Goal: Find specific page/section: Find specific page/section

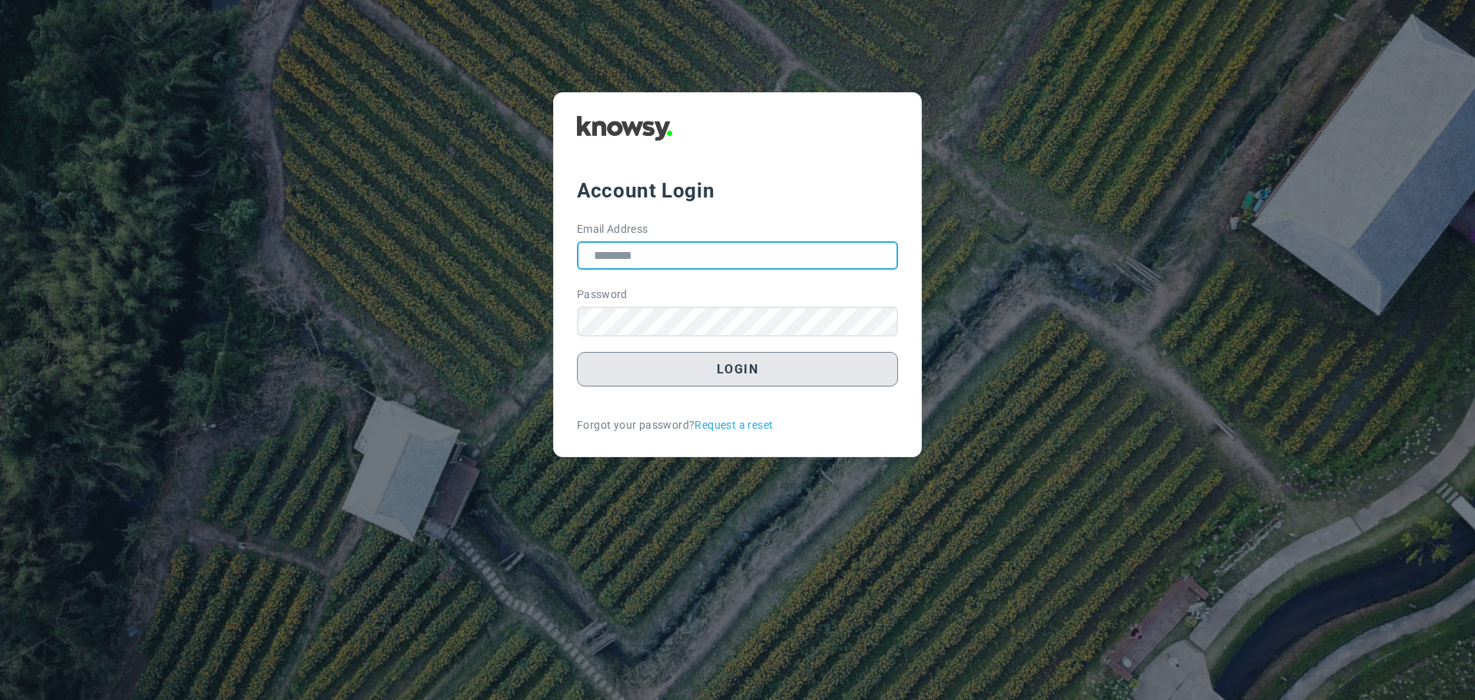
type input "**********"
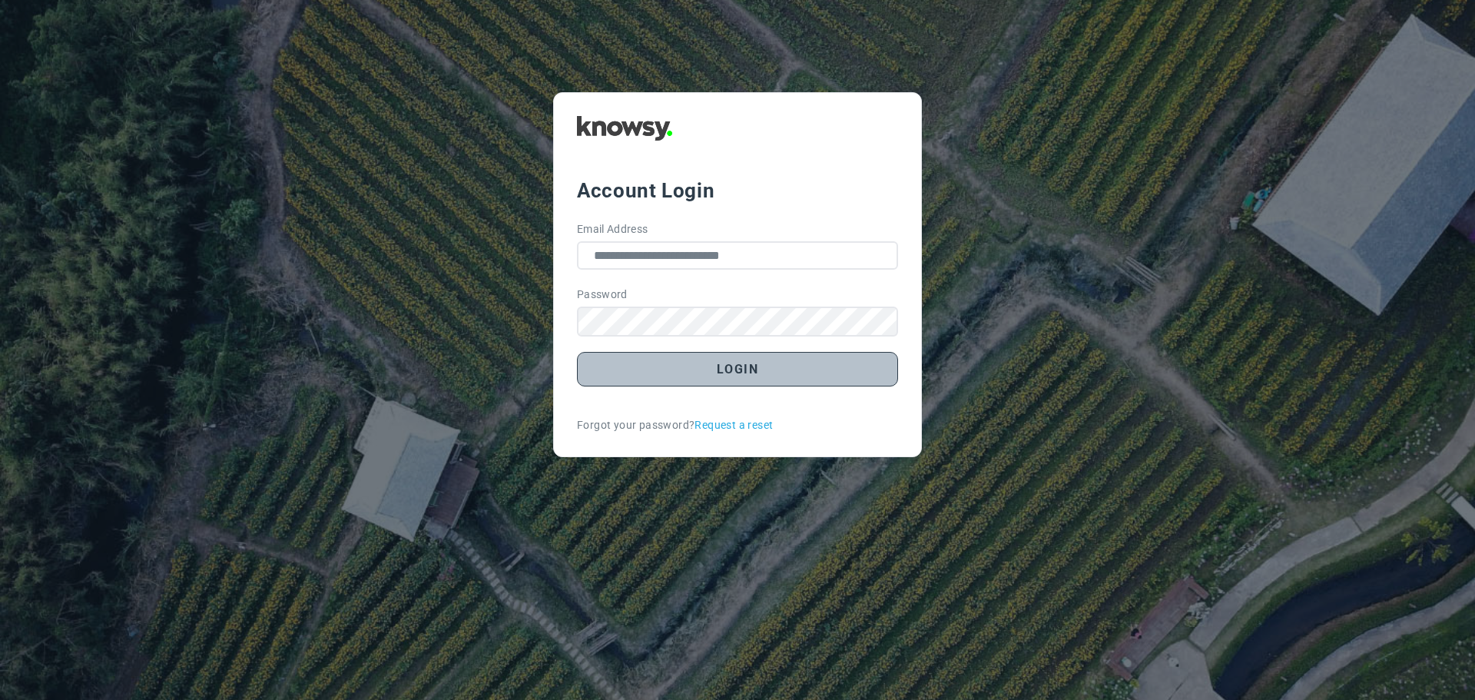
click at [736, 369] on button "Login" at bounding box center [737, 369] width 321 height 35
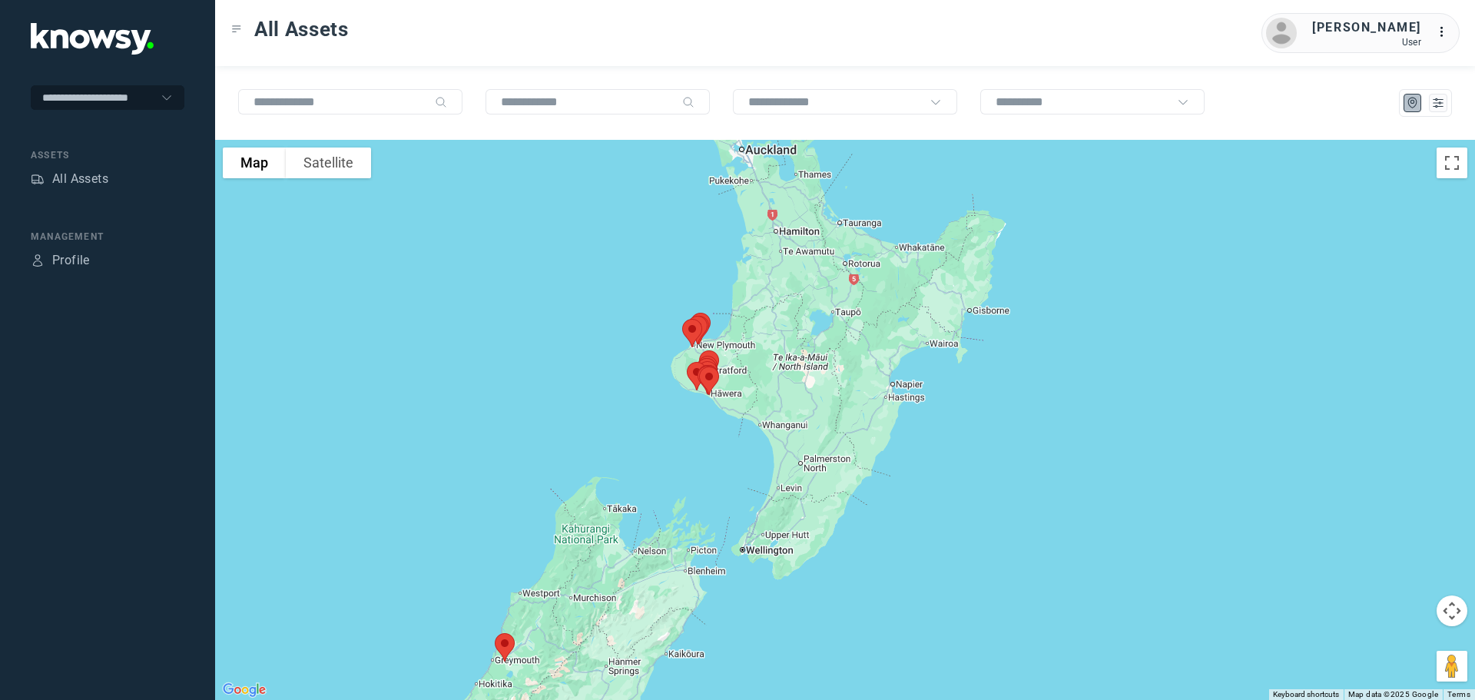
drag, startPoint x: 864, startPoint y: 361, endPoint x: 634, endPoint y: 437, distance: 242.7
click at [634, 437] on div at bounding box center [845, 420] width 1260 height 560
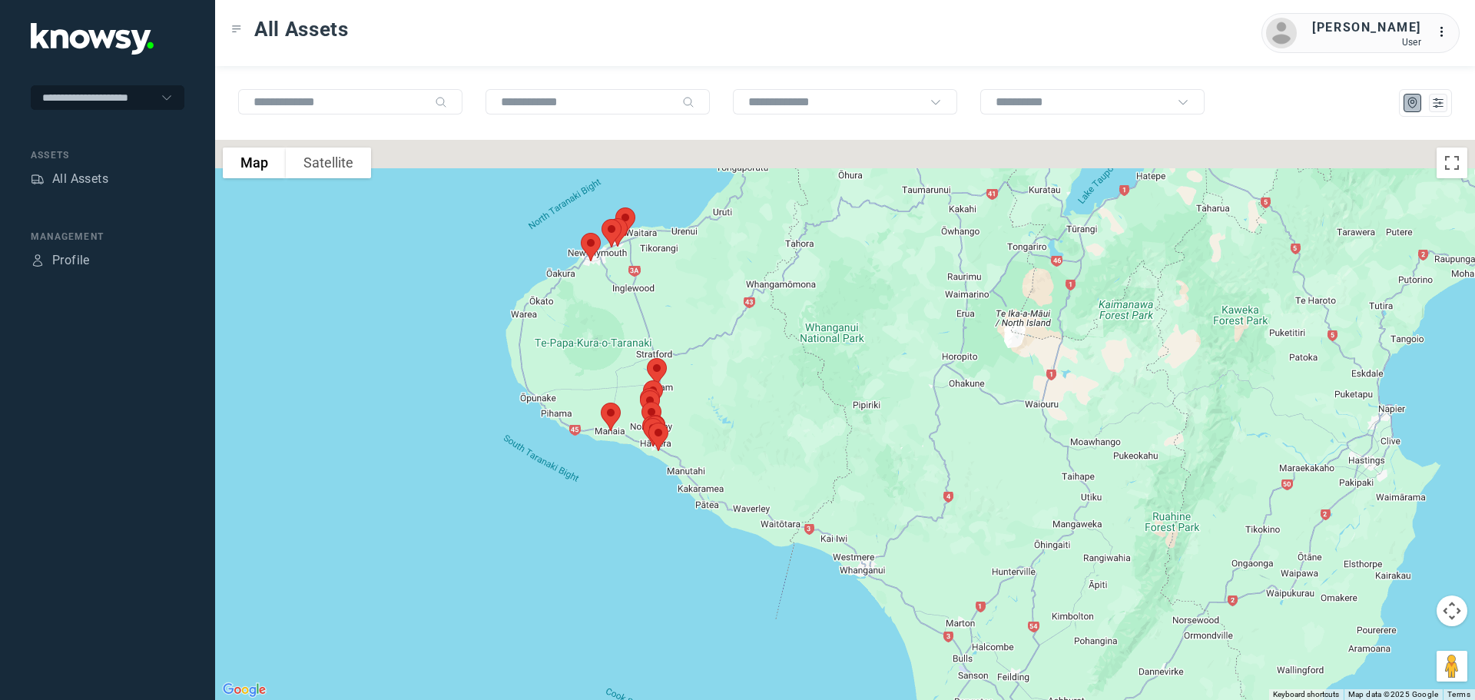
drag, startPoint x: 711, startPoint y: 250, endPoint x: 718, endPoint y: 340, distance: 90.1
click at [717, 340] on div at bounding box center [845, 420] width 1260 height 560
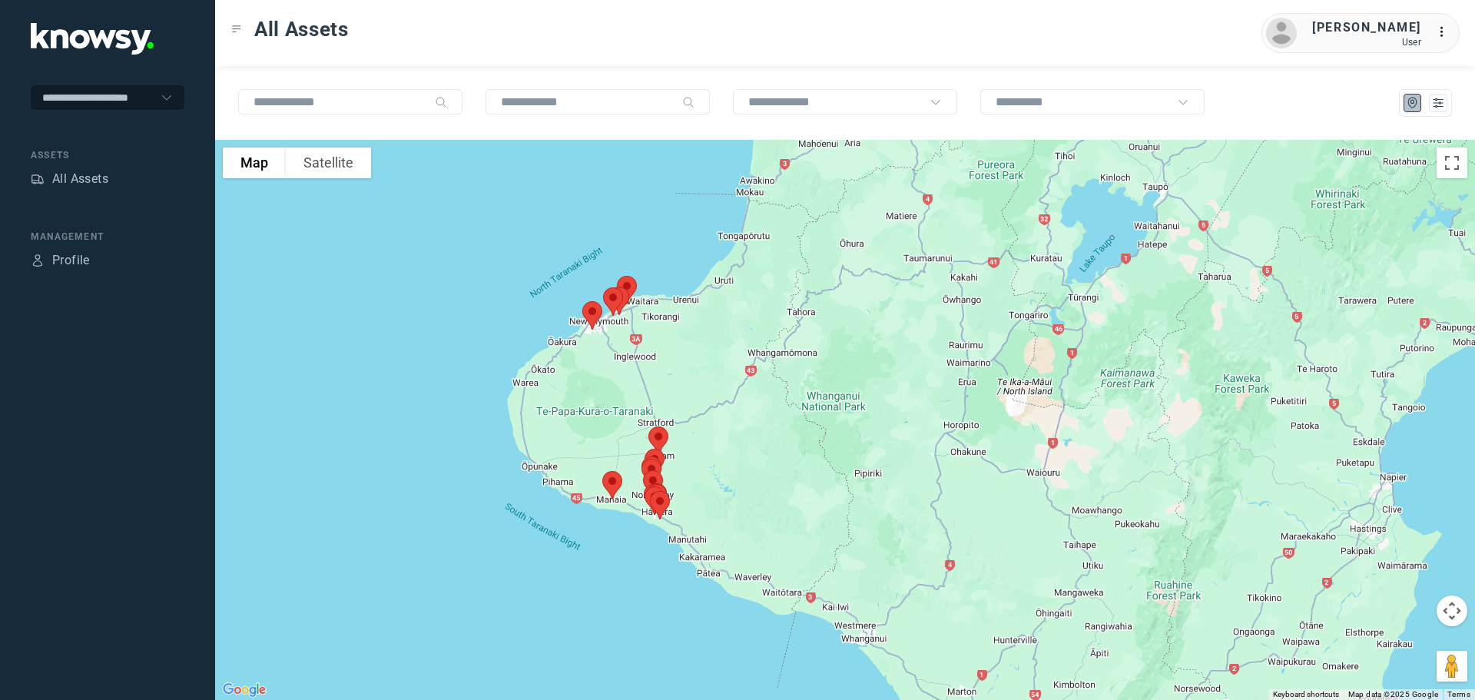
drag, startPoint x: 670, startPoint y: 335, endPoint x: 670, endPoint y: 369, distance: 34.6
click at [670, 369] on div at bounding box center [845, 420] width 1260 height 560
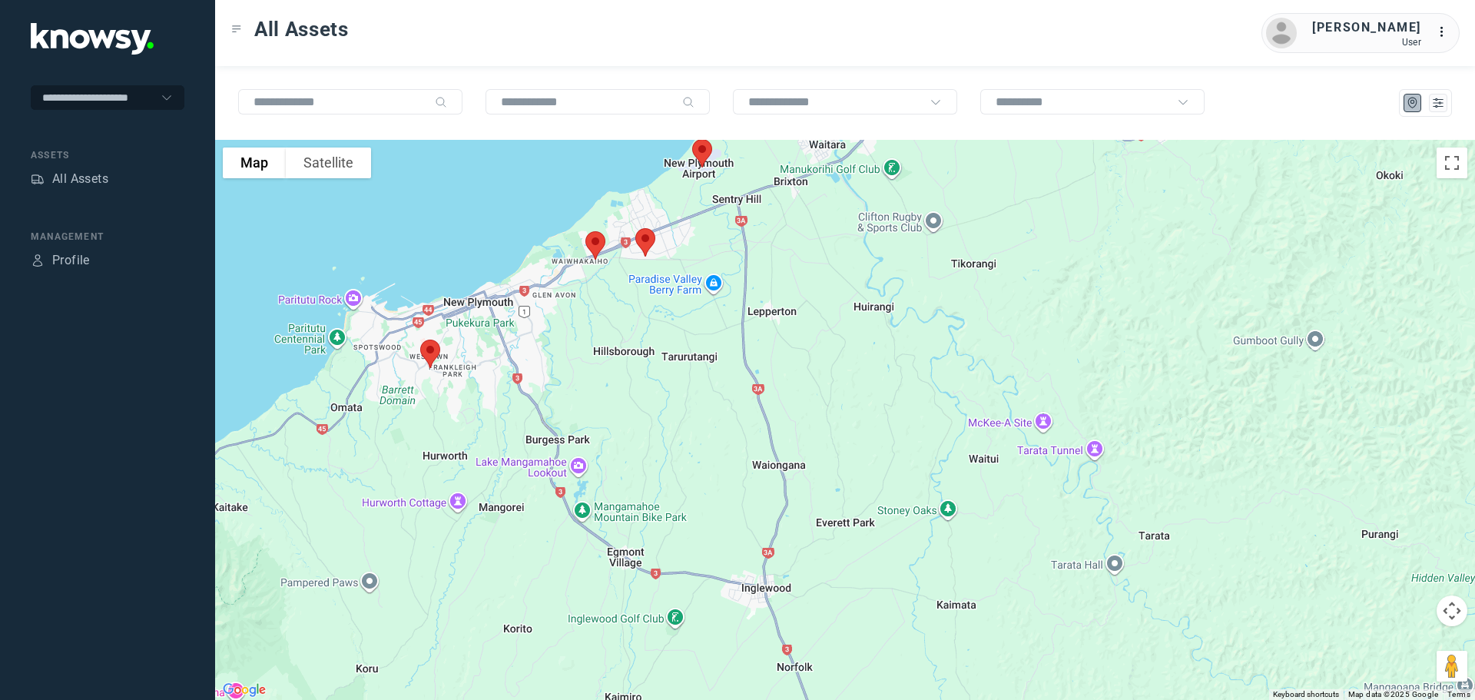
drag, startPoint x: 479, startPoint y: 277, endPoint x: 863, endPoint y: 328, distance: 388.2
click at [863, 328] on div at bounding box center [845, 420] width 1260 height 560
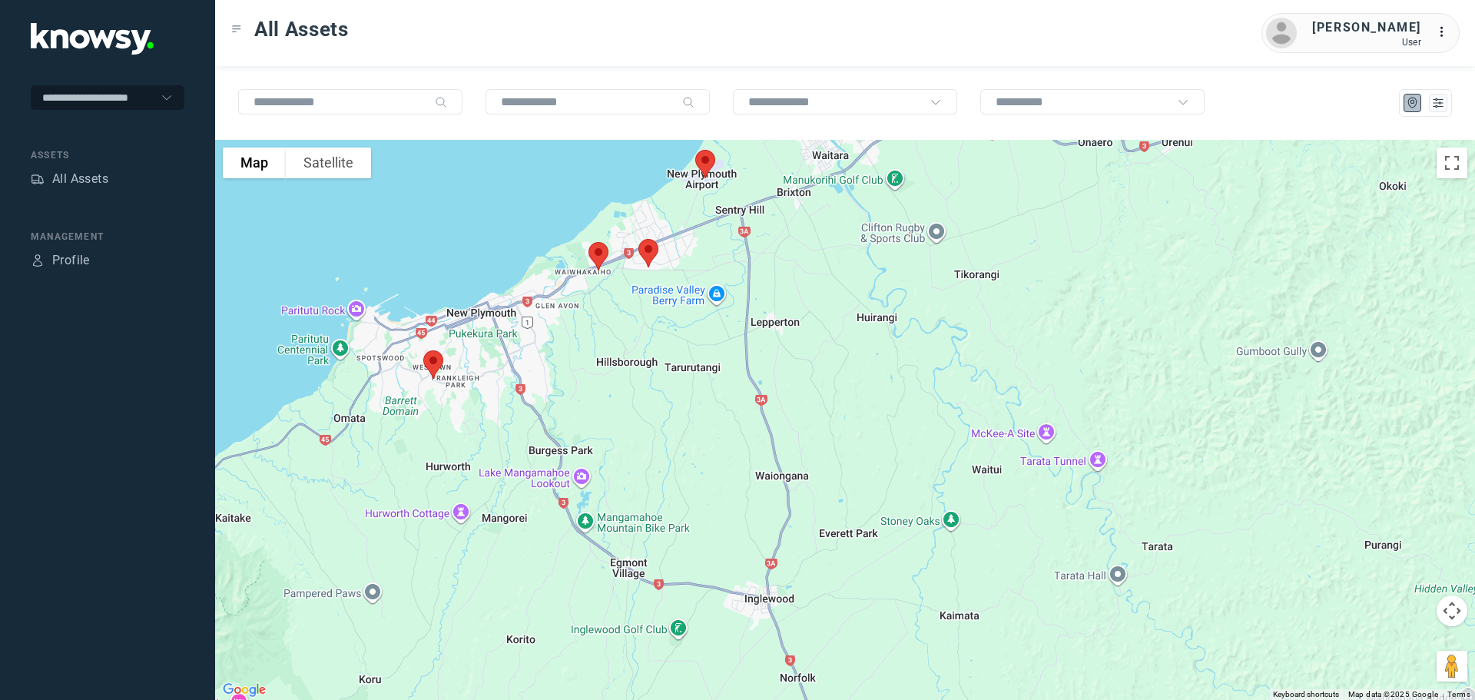
drag, startPoint x: 860, startPoint y: 297, endPoint x: 878, endPoint y: 349, distance: 54.4
click at [878, 349] on div at bounding box center [845, 420] width 1260 height 560
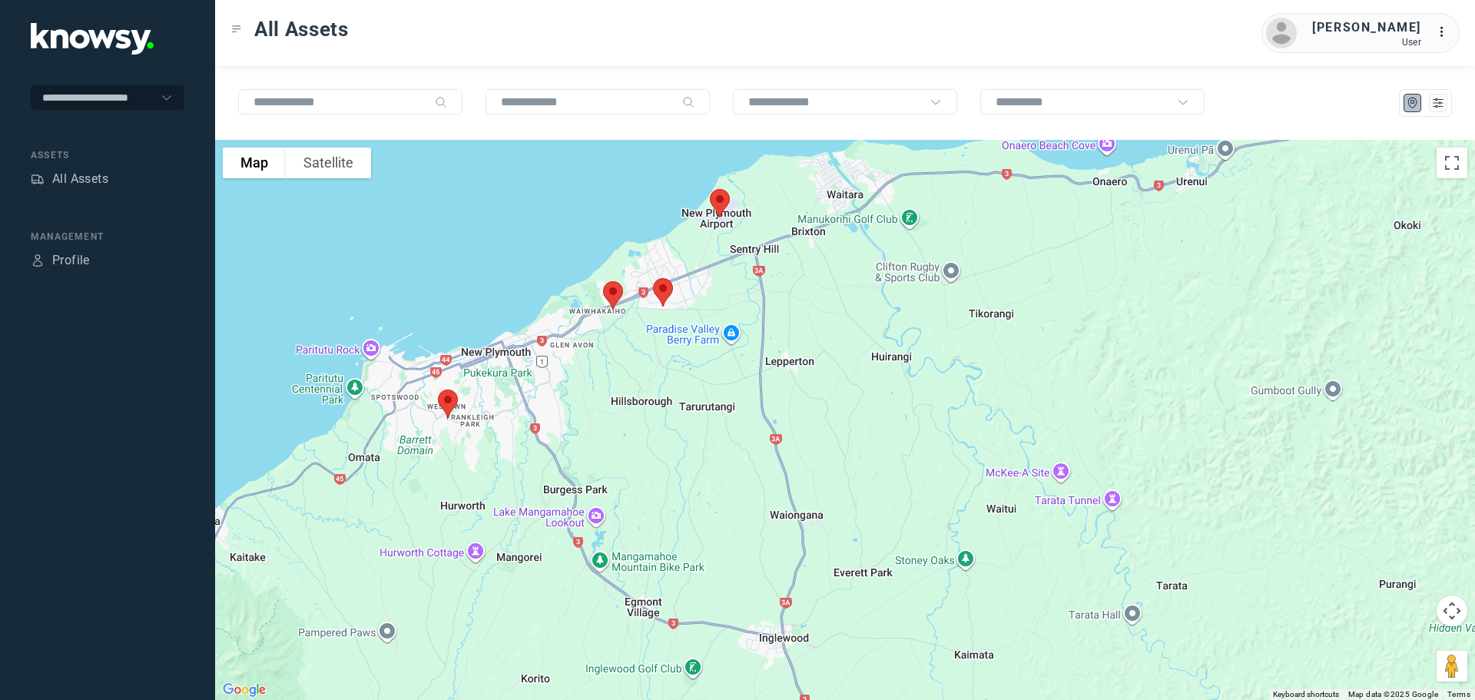
click at [715, 206] on img at bounding box center [720, 203] width 32 height 41
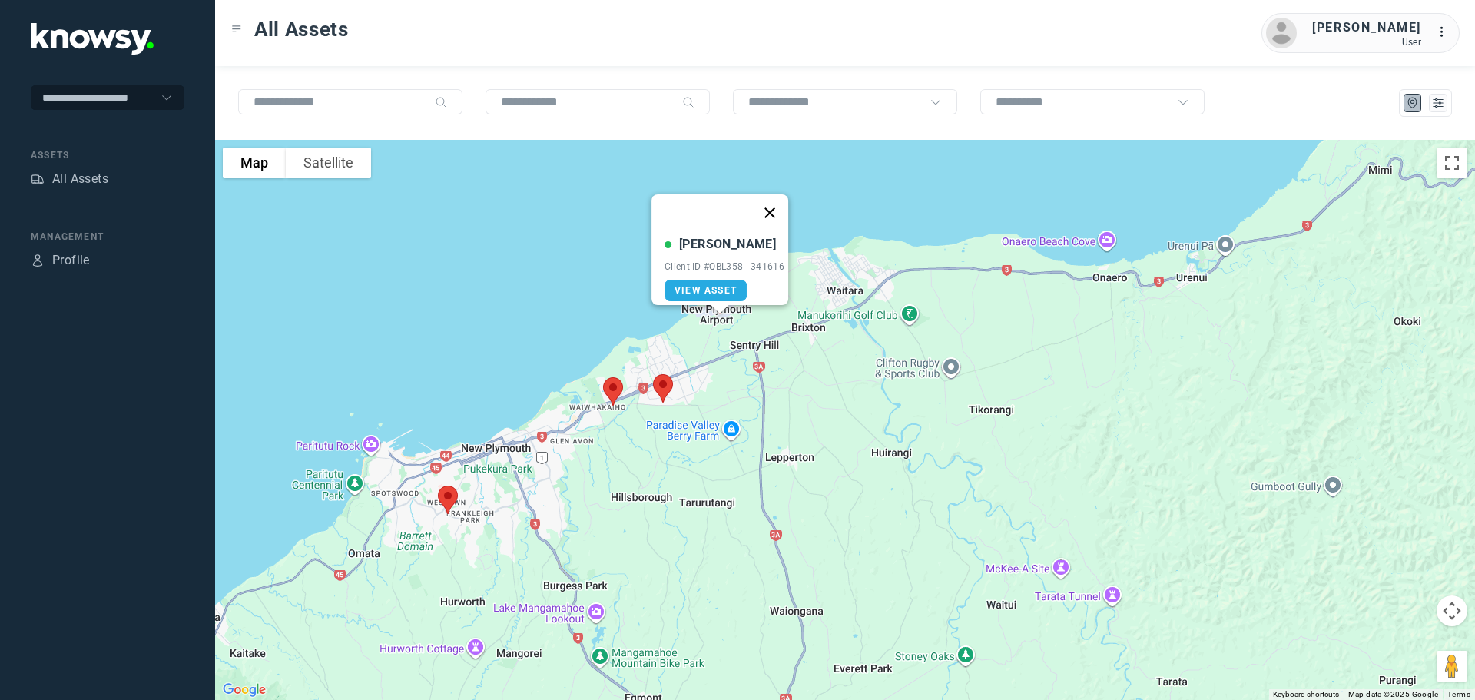
click at [783, 200] on button "Close" at bounding box center [769, 212] width 37 height 37
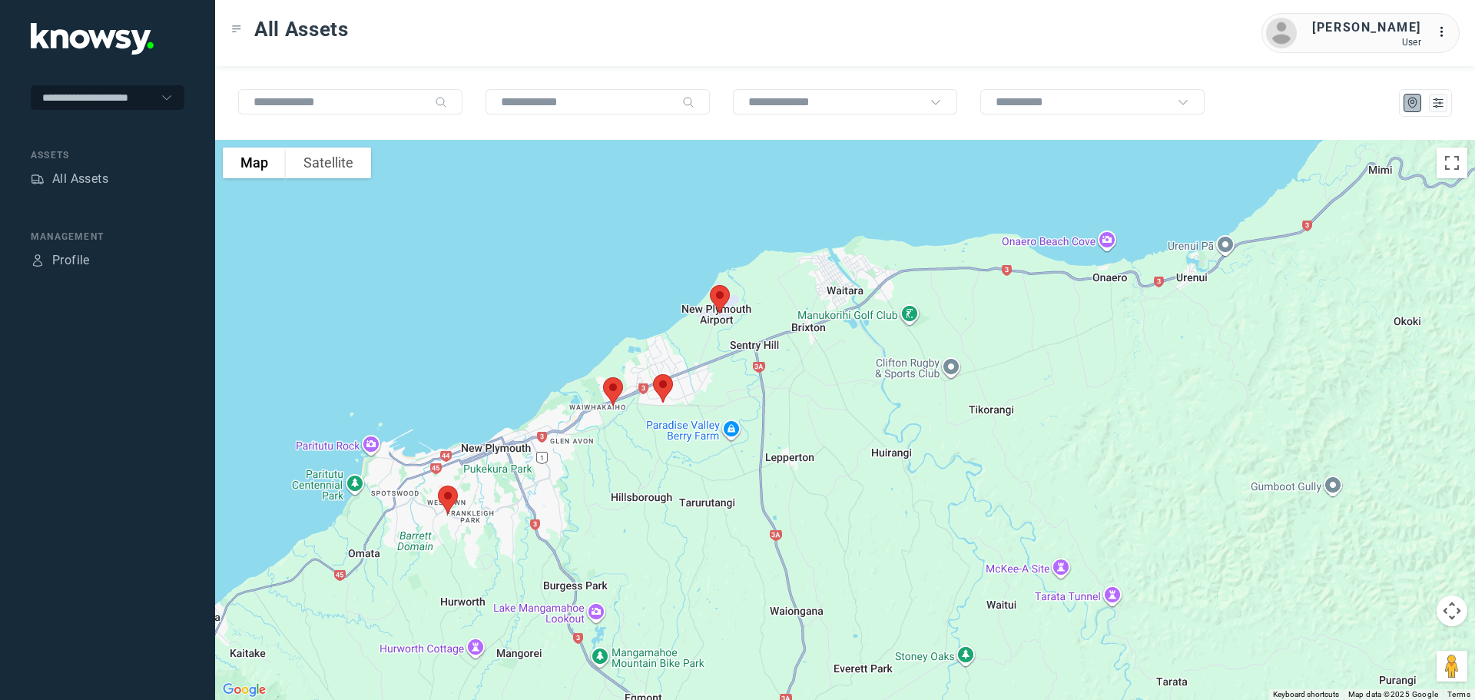
click at [664, 387] on img at bounding box center [663, 388] width 32 height 41
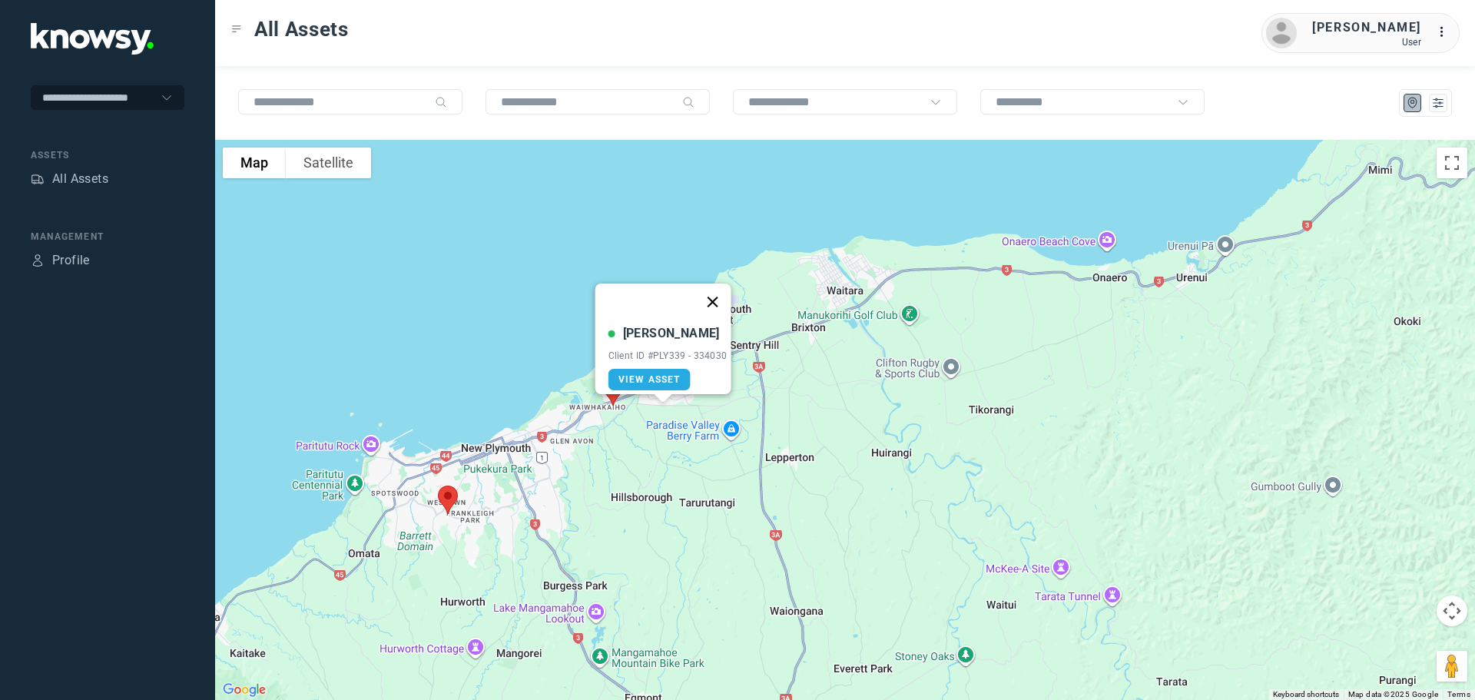
click at [721, 288] on button "Close" at bounding box center [712, 301] width 37 height 37
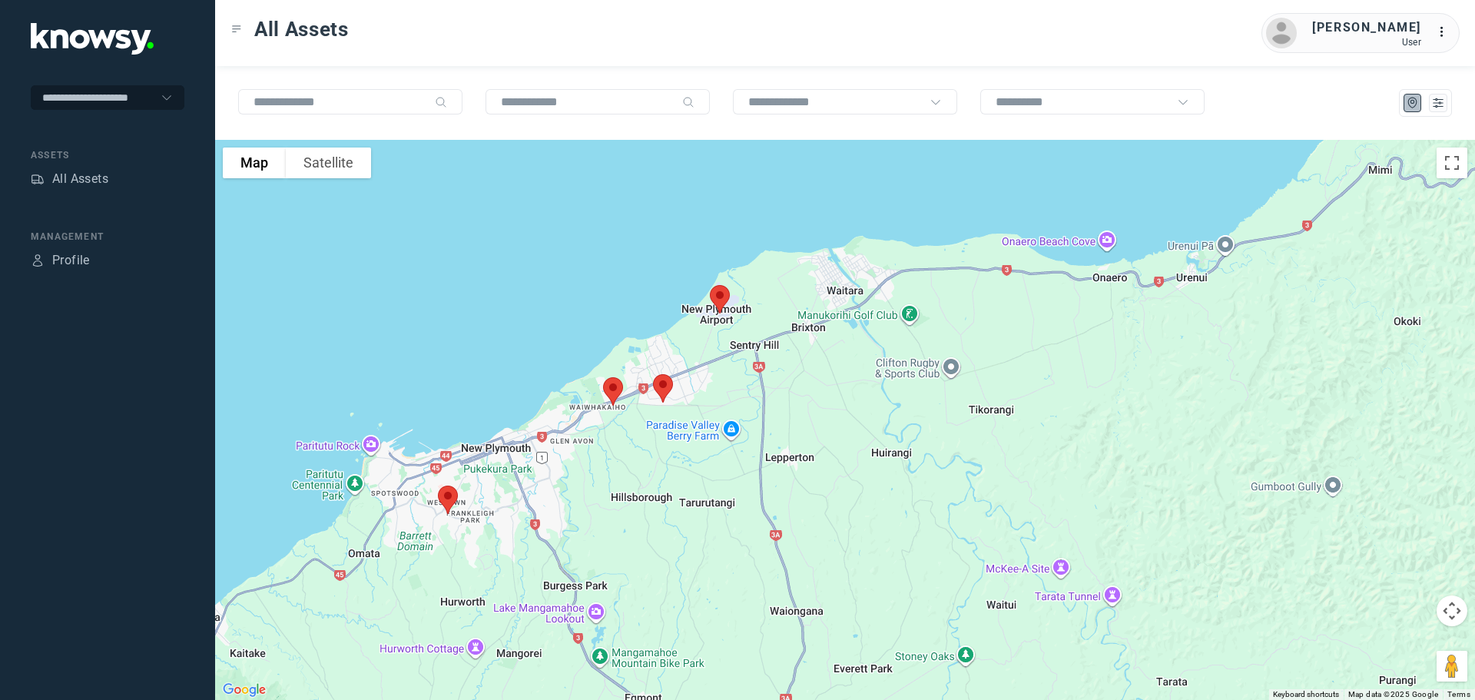
click at [614, 388] on img at bounding box center [613, 391] width 32 height 41
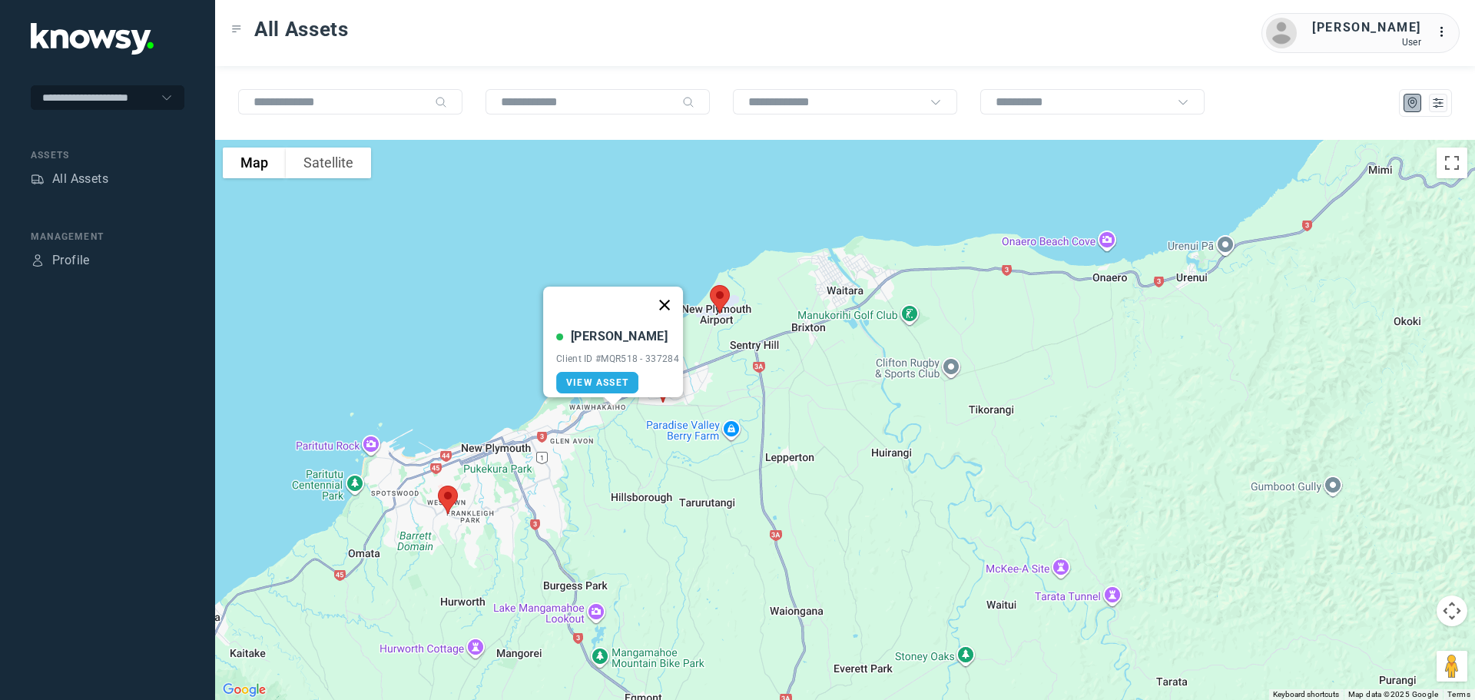
click at [669, 294] on button "Close" at bounding box center [664, 305] width 37 height 37
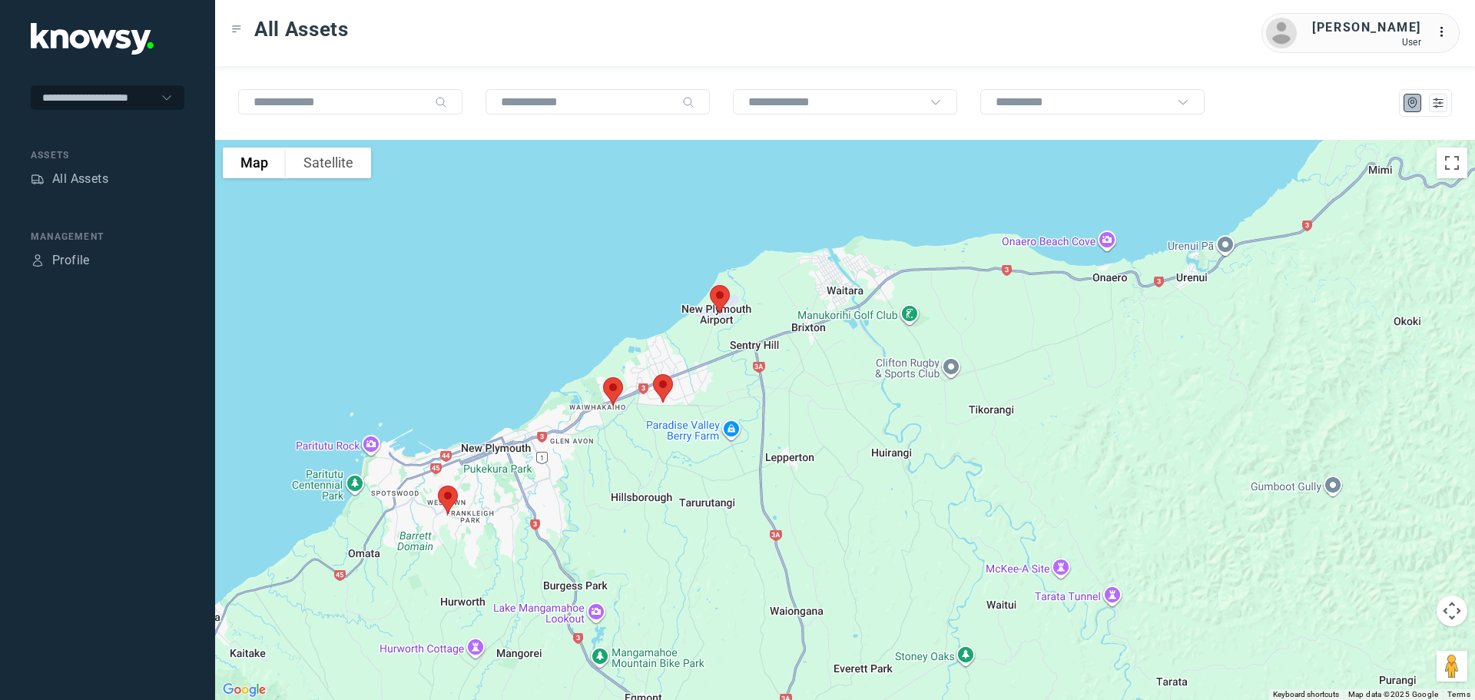
click at [451, 494] on img at bounding box center [448, 499] width 32 height 41
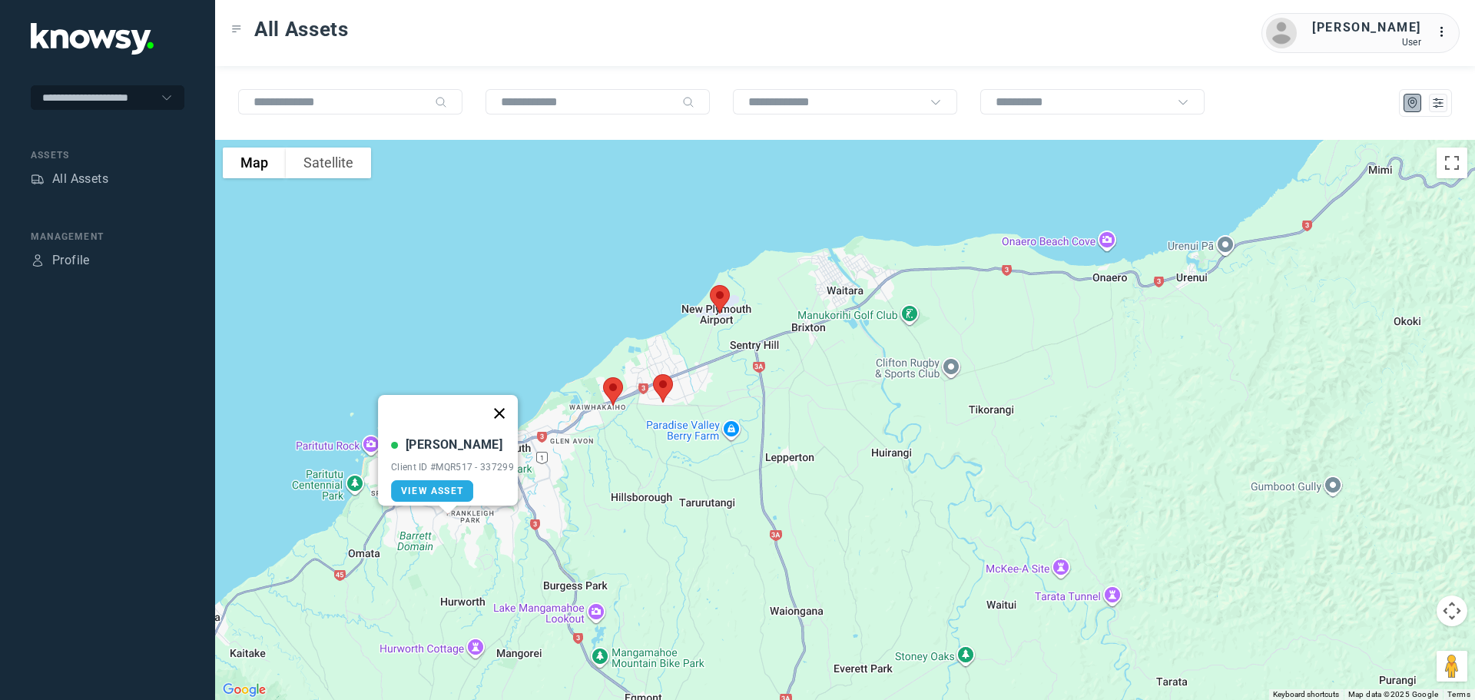
click at [504, 403] on button "Close" at bounding box center [499, 413] width 37 height 37
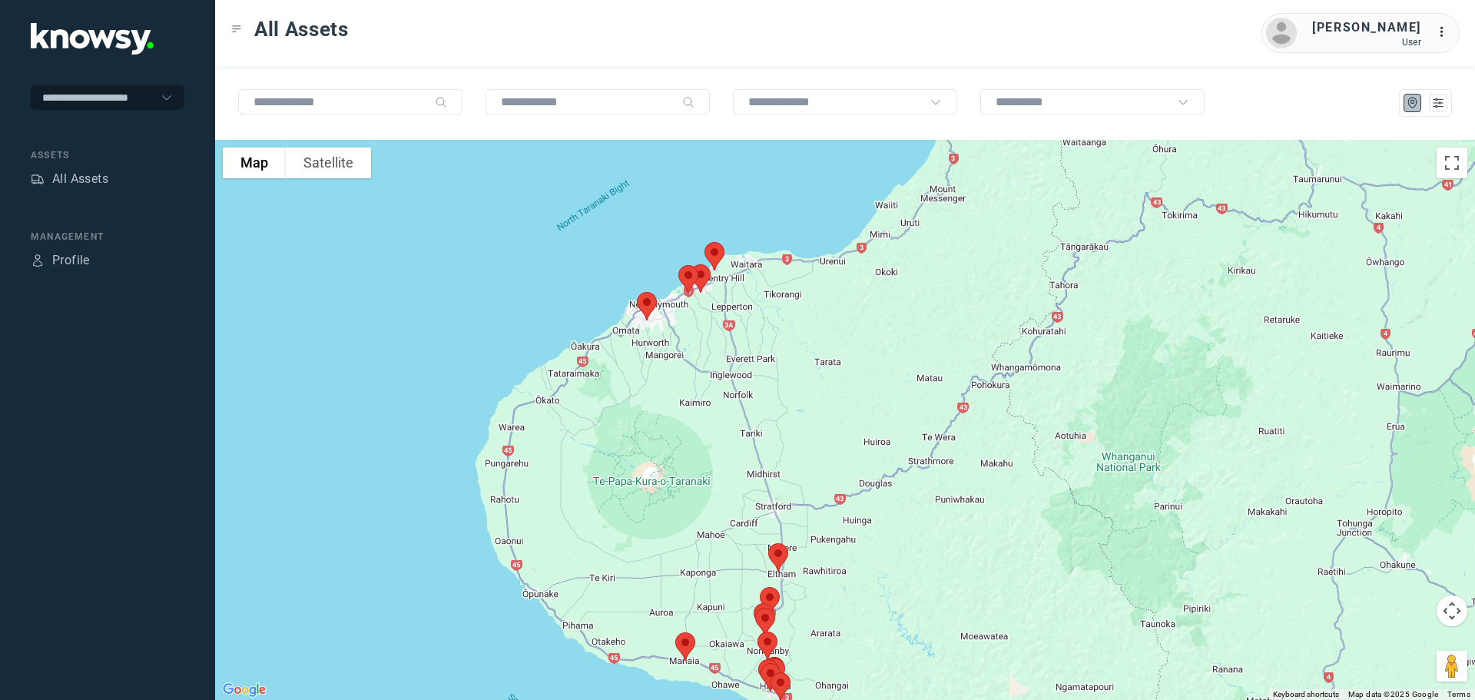
drag, startPoint x: 726, startPoint y: 478, endPoint x: 691, endPoint y: 273, distance: 208.1
click at [691, 273] on div at bounding box center [845, 420] width 1260 height 560
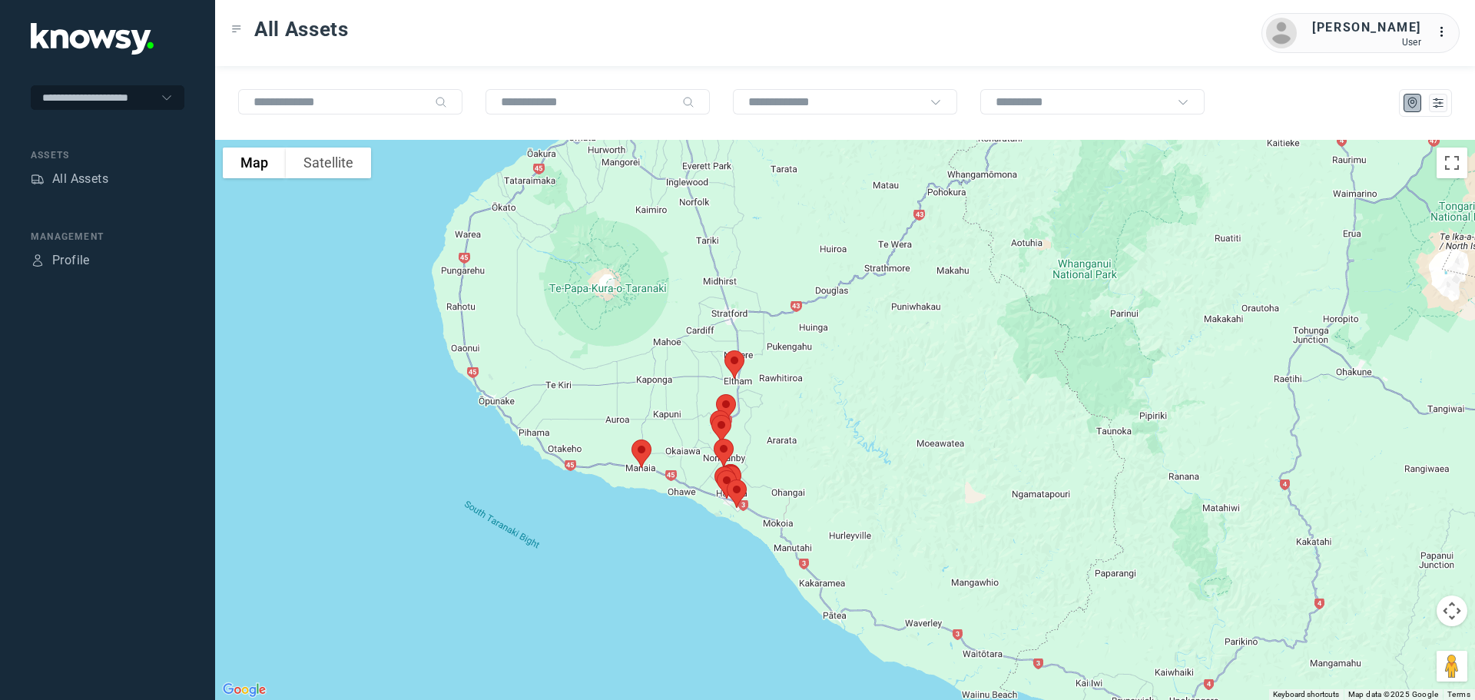
drag, startPoint x: 754, startPoint y: 345, endPoint x: 725, endPoint y: 270, distance: 80.5
click at [727, 267] on div at bounding box center [845, 420] width 1260 height 560
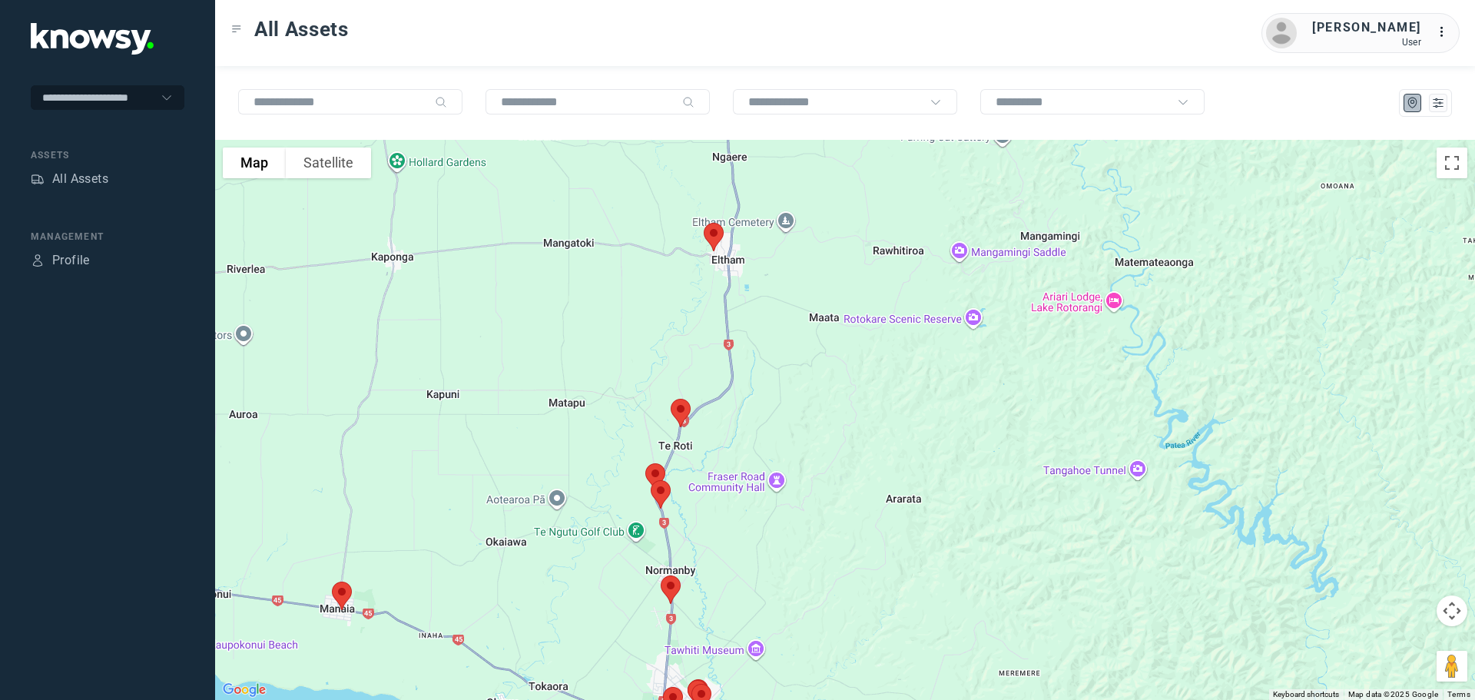
drag, startPoint x: 693, startPoint y: 432, endPoint x: 798, endPoint y: 277, distance: 188.1
click at [798, 277] on div at bounding box center [845, 420] width 1260 height 560
click at [342, 588] on img at bounding box center [342, 595] width 32 height 41
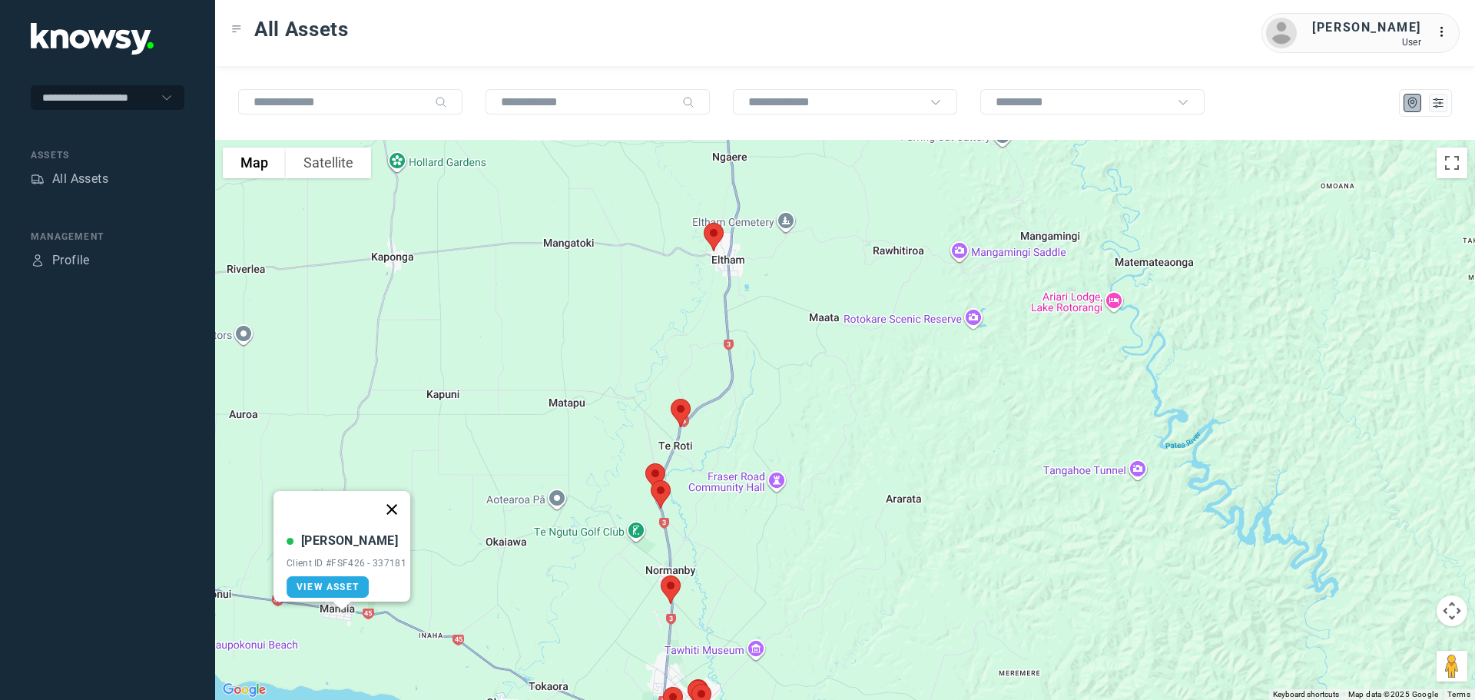
click at [398, 499] on button "Close" at bounding box center [391, 509] width 37 height 37
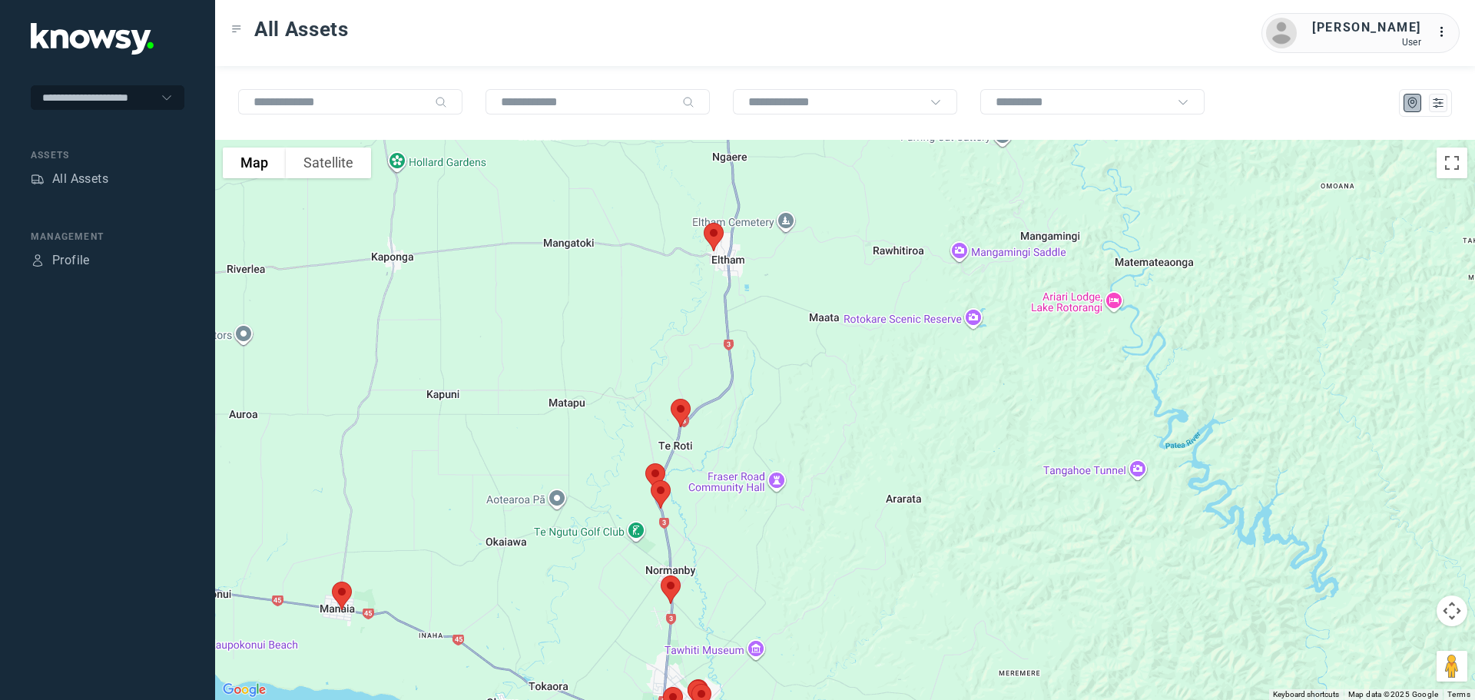
click at [712, 237] on img at bounding box center [713, 237] width 32 height 41
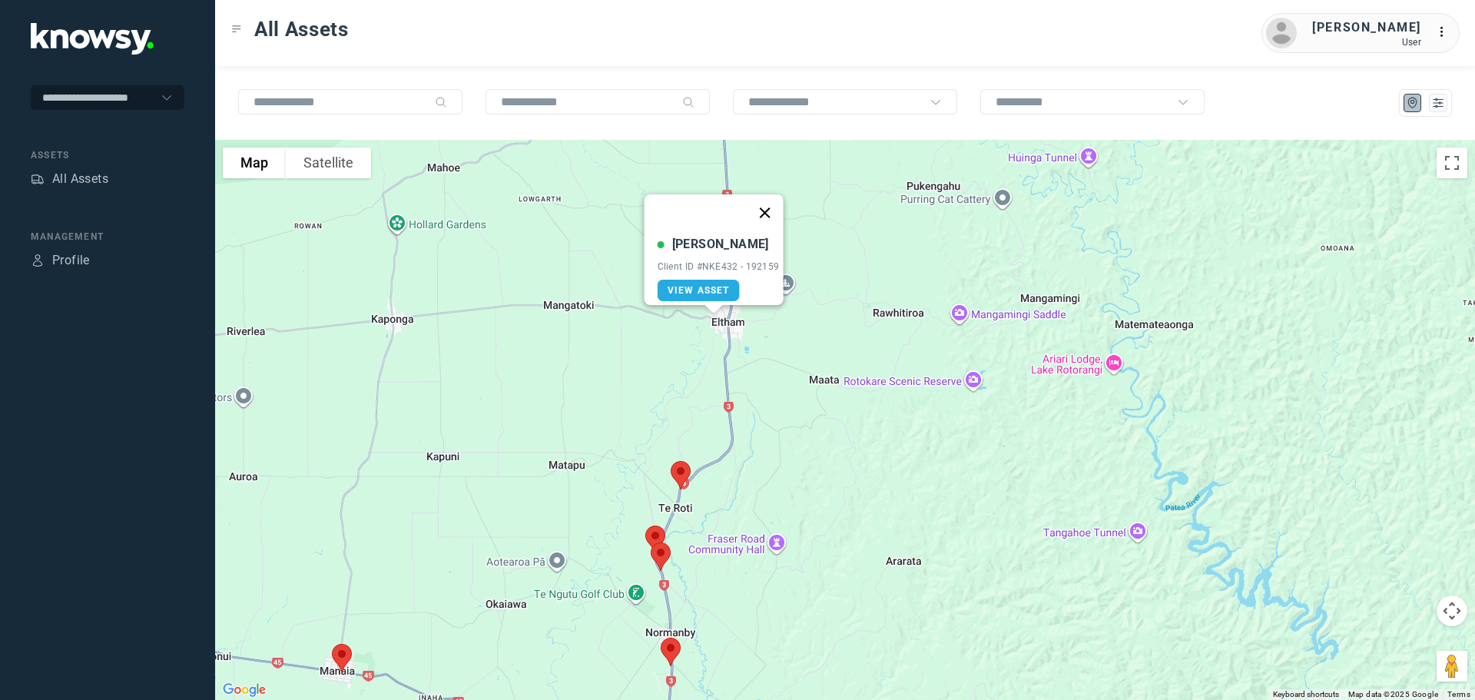
click at [773, 201] on button "Close" at bounding box center [764, 212] width 37 height 37
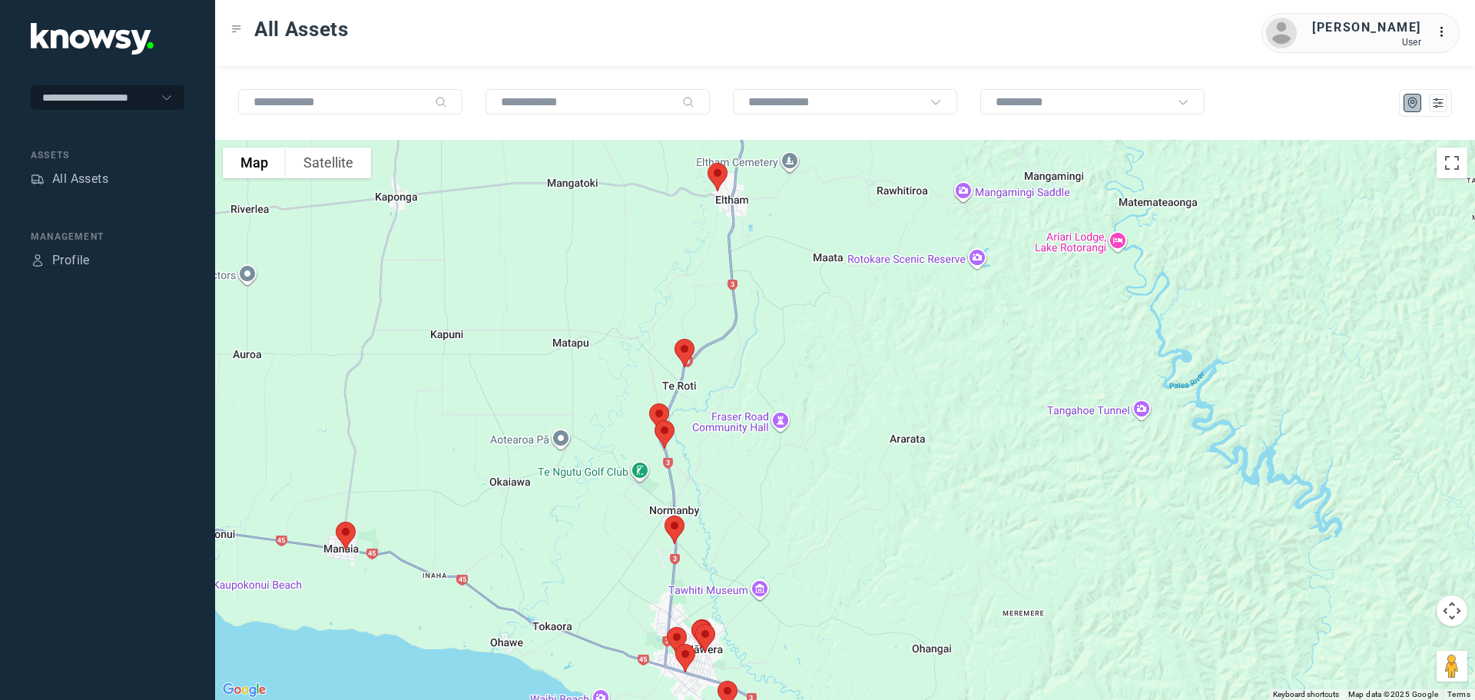
drag, startPoint x: 781, startPoint y: 406, endPoint x: 786, endPoint y: 280, distance: 126.8
click at [786, 280] on div at bounding box center [845, 420] width 1260 height 560
click at [686, 350] on img at bounding box center [685, 350] width 32 height 41
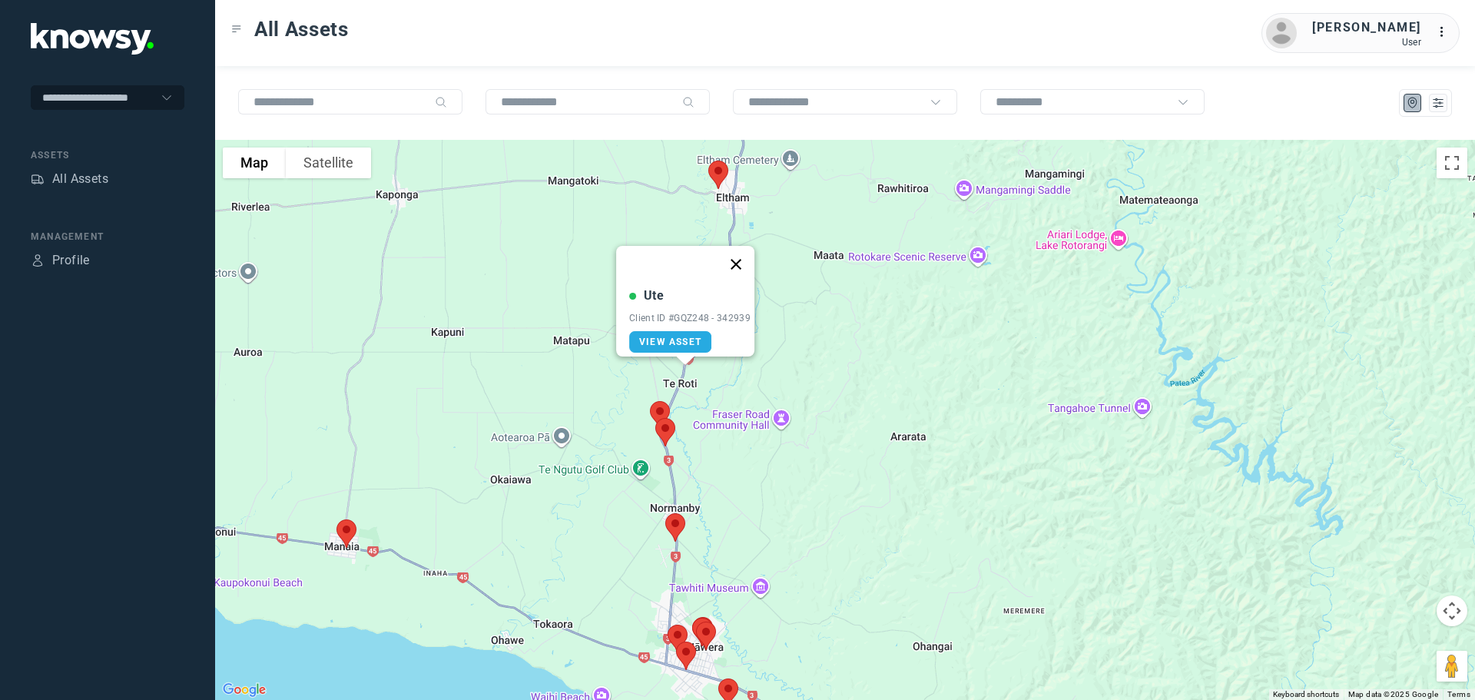
click at [743, 250] on button "Close" at bounding box center [735, 264] width 37 height 37
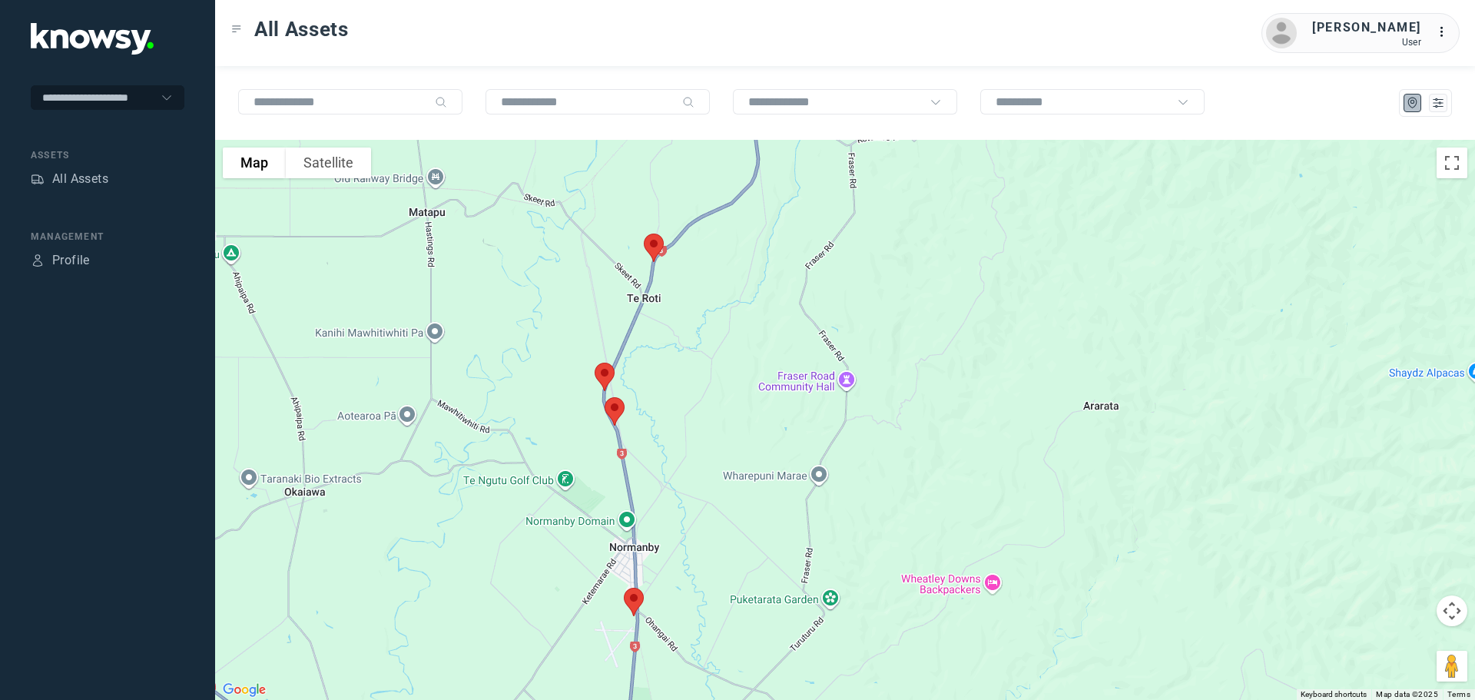
drag, startPoint x: 663, startPoint y: 409, endPoint x: 684, endPoint y: 273, distance: 138.3
click at [684, 273] on div "To navigate, press the arrow keys." at bounding box center [845, 420] width 1260 height 560
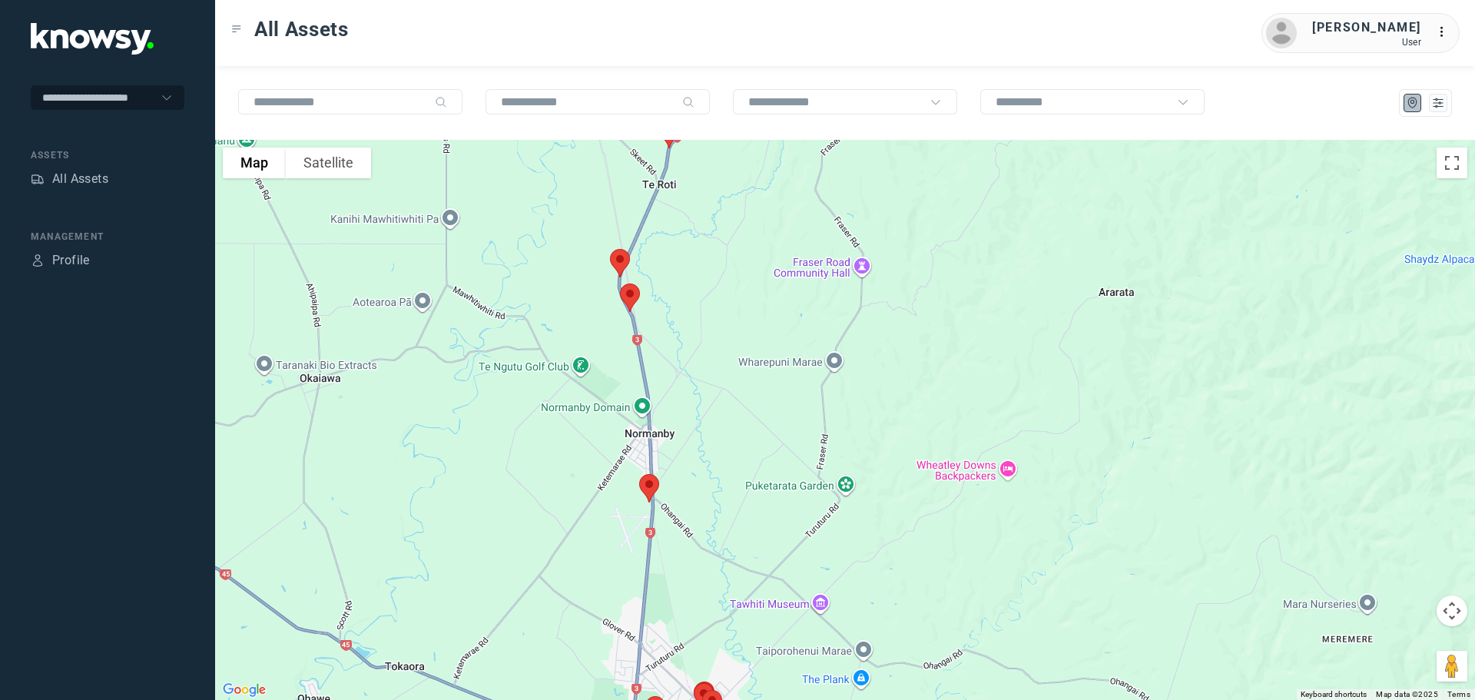
click at [625, 257] on img at bounding box center [620, 263] width 32 height 41
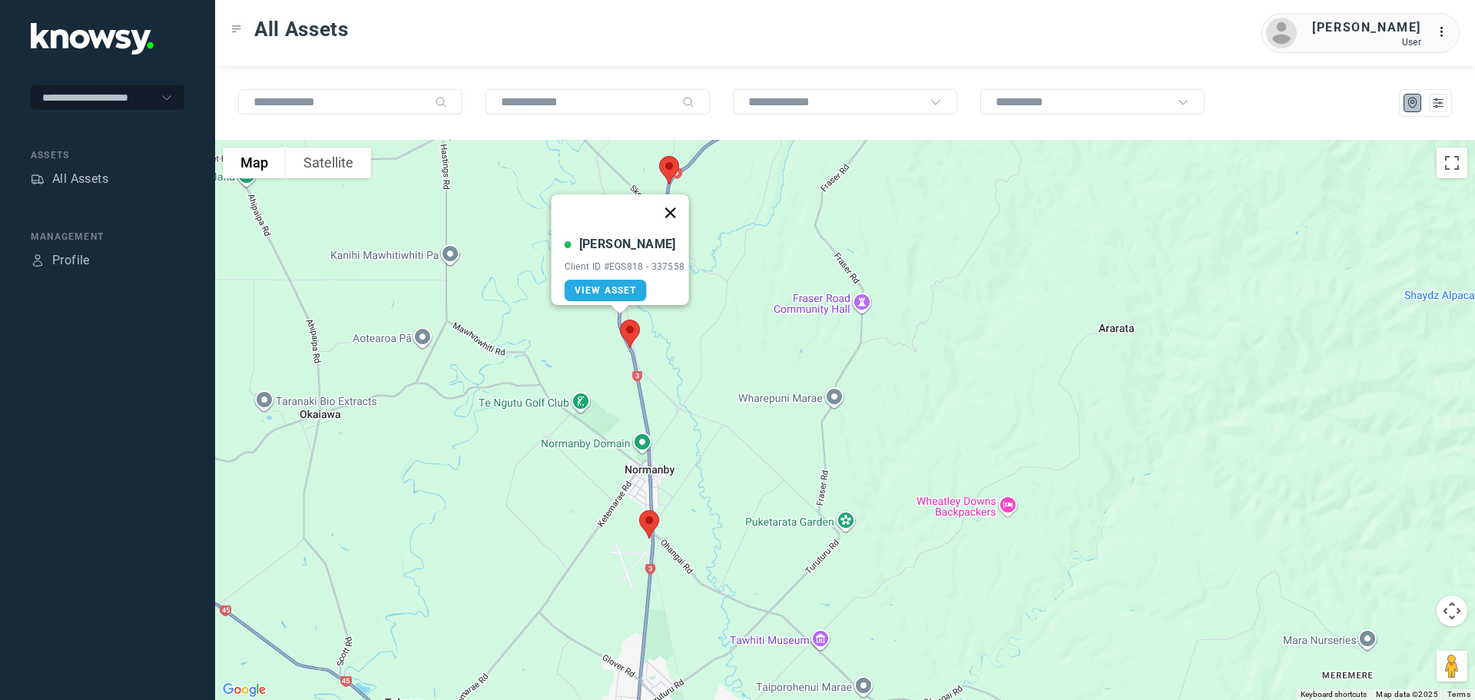
click at [671, 200] on button "Close" at bounding box center [669, 212] width 37 height 37
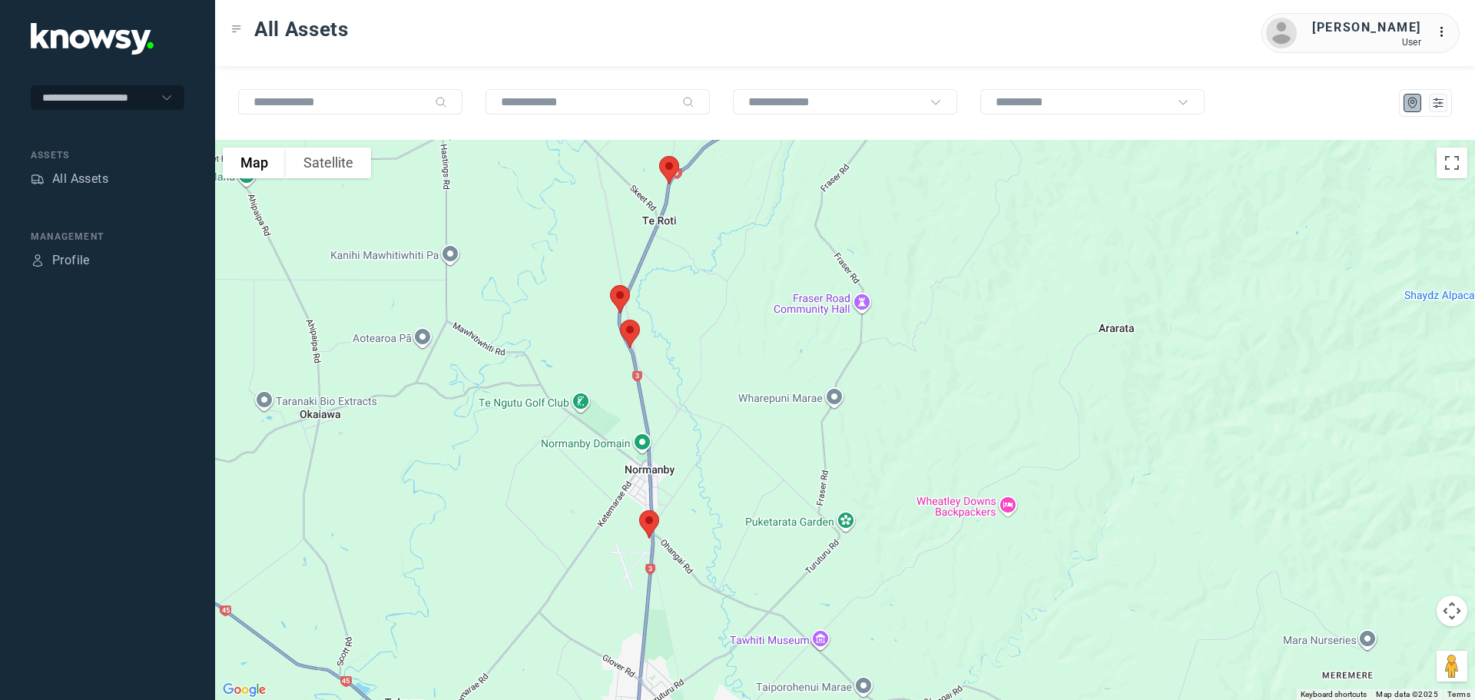
click at [629, 330] on img at bounding box center [630, 333] width 32 height 41
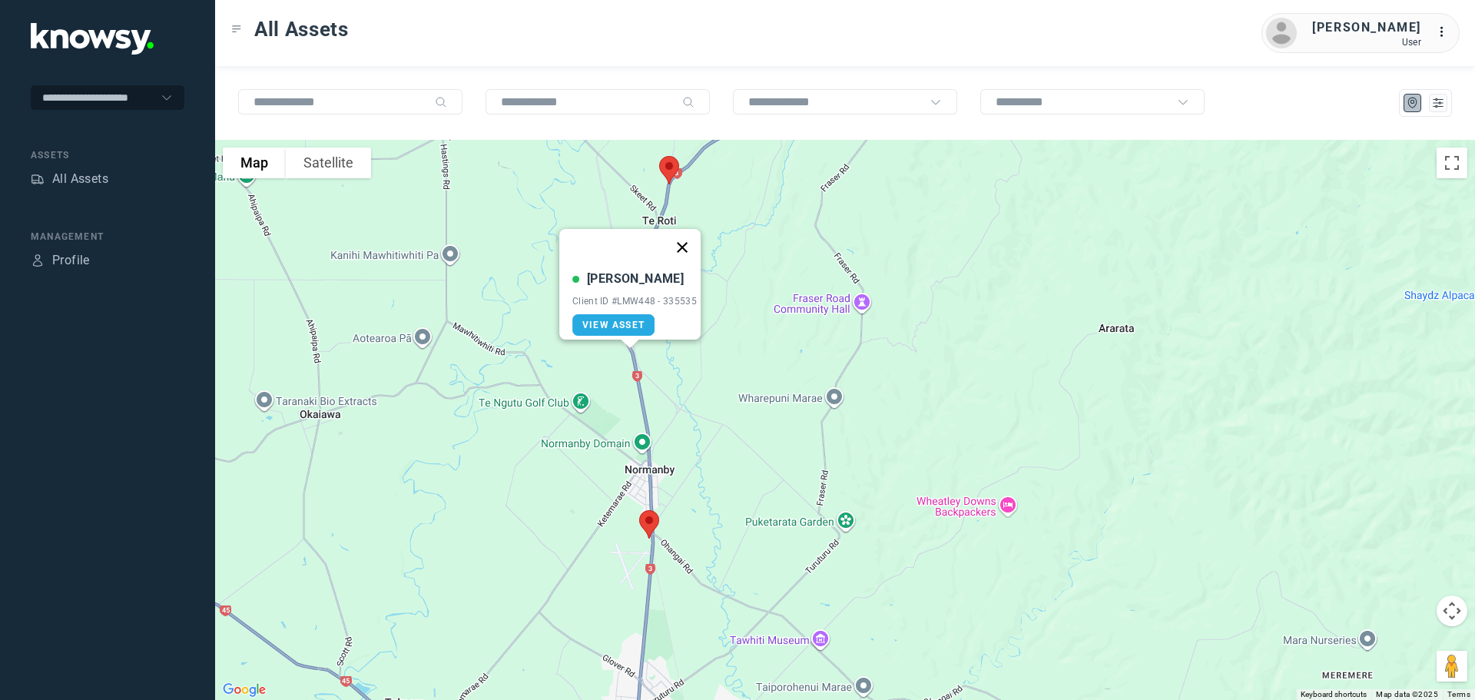
click at [686, 235] on button "Close" at bounding box center [682, 247] width 37 height 37
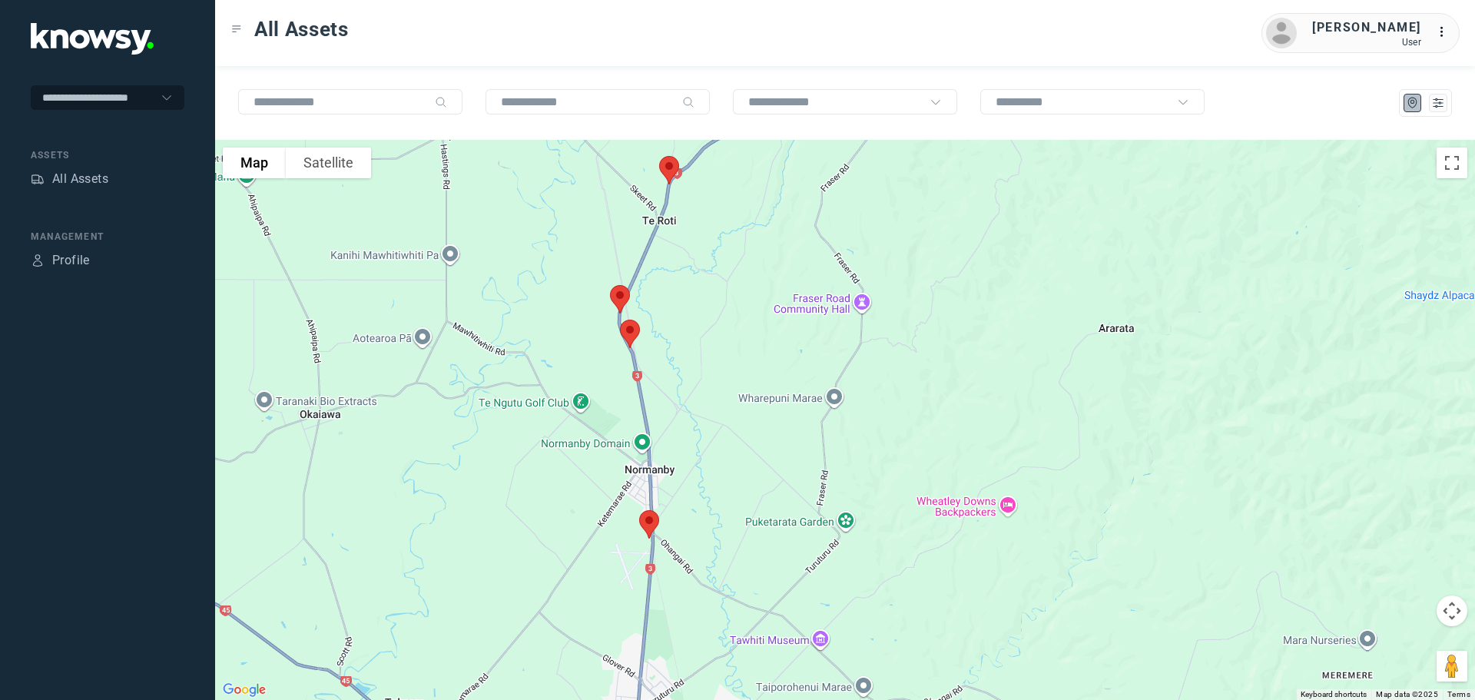
click at [652, 524] on img at bounding box center [649, 524] width 32 height 41
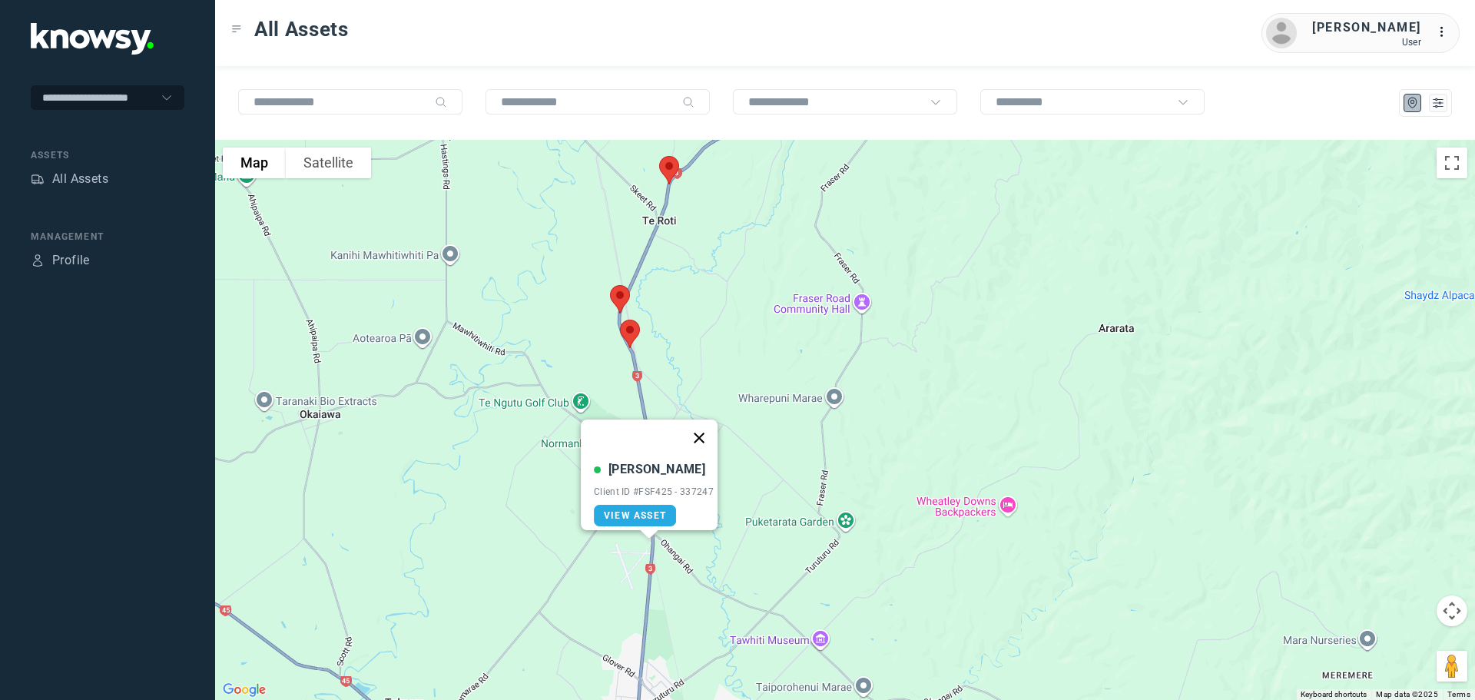
click at [698, 429] on button "Close" at bounding box center [699, 437] width 37 height 37
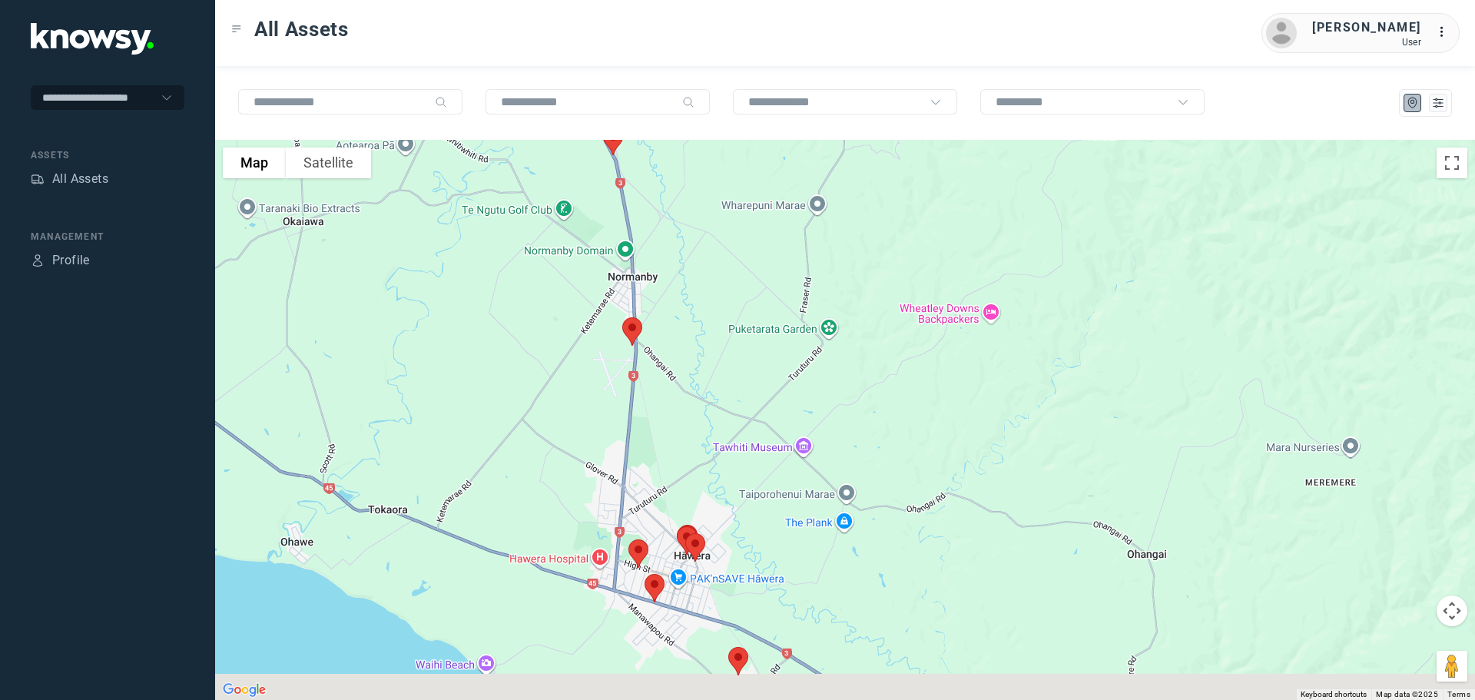
drag, startPoint x: 730, startPoint y: 481, endPoint x: 711, endPoint y: 257, distance: 225.1
click at [711, 258] on div at bounding box center [845, 420] width 1260 height 560
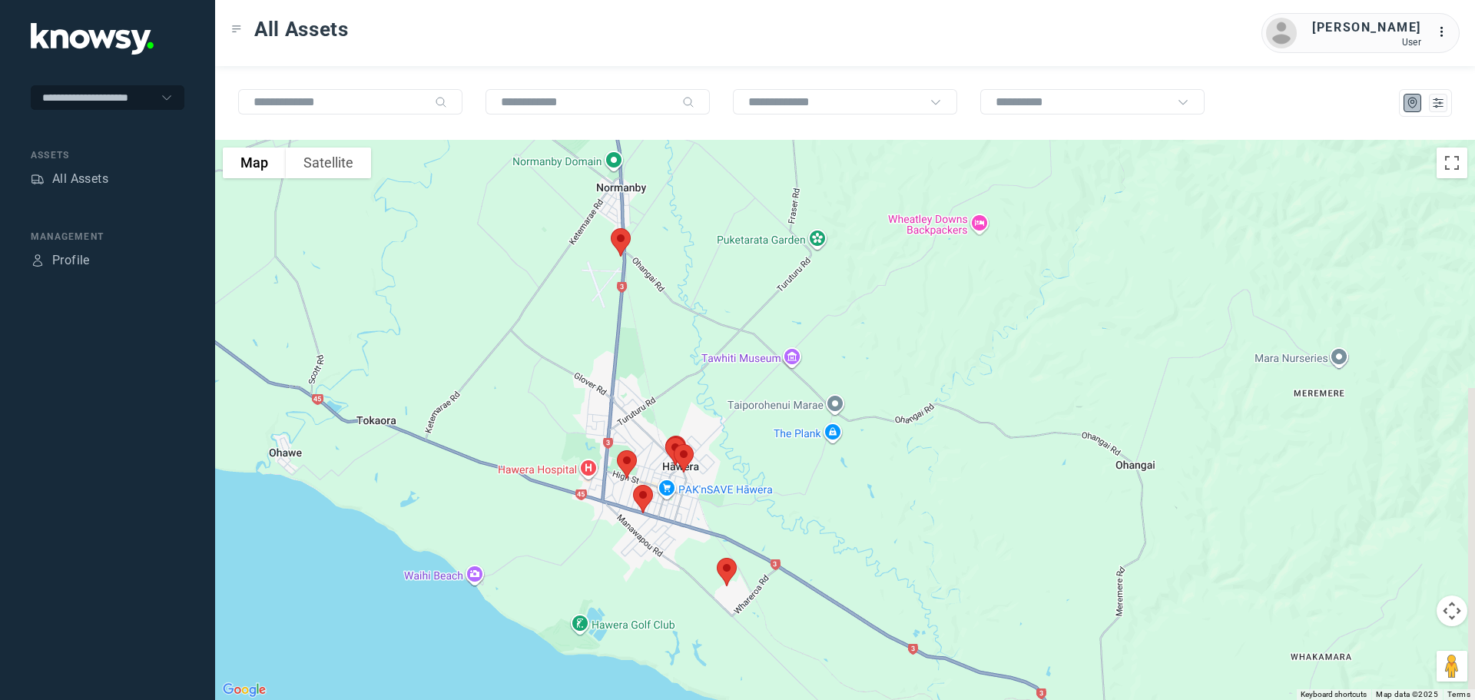
drag, startPoint x: 718, startPoint y: 297, endPoint x: 713, endPoint y: 280, distance: 17.7
click at [713, 280] on div at bounding box center [845, 420] width 1260 height 560
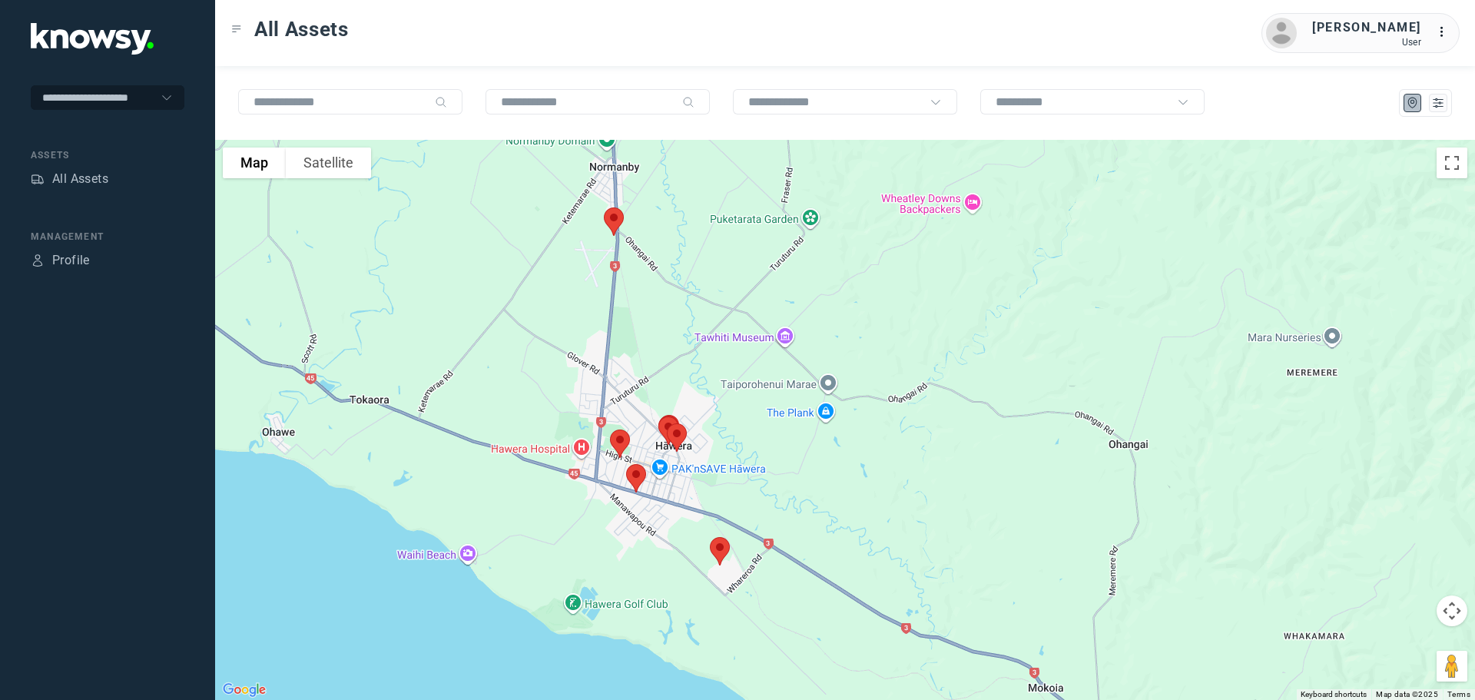
click at [617, 220] on img at bounding box center [614, 221] width 32 height 41
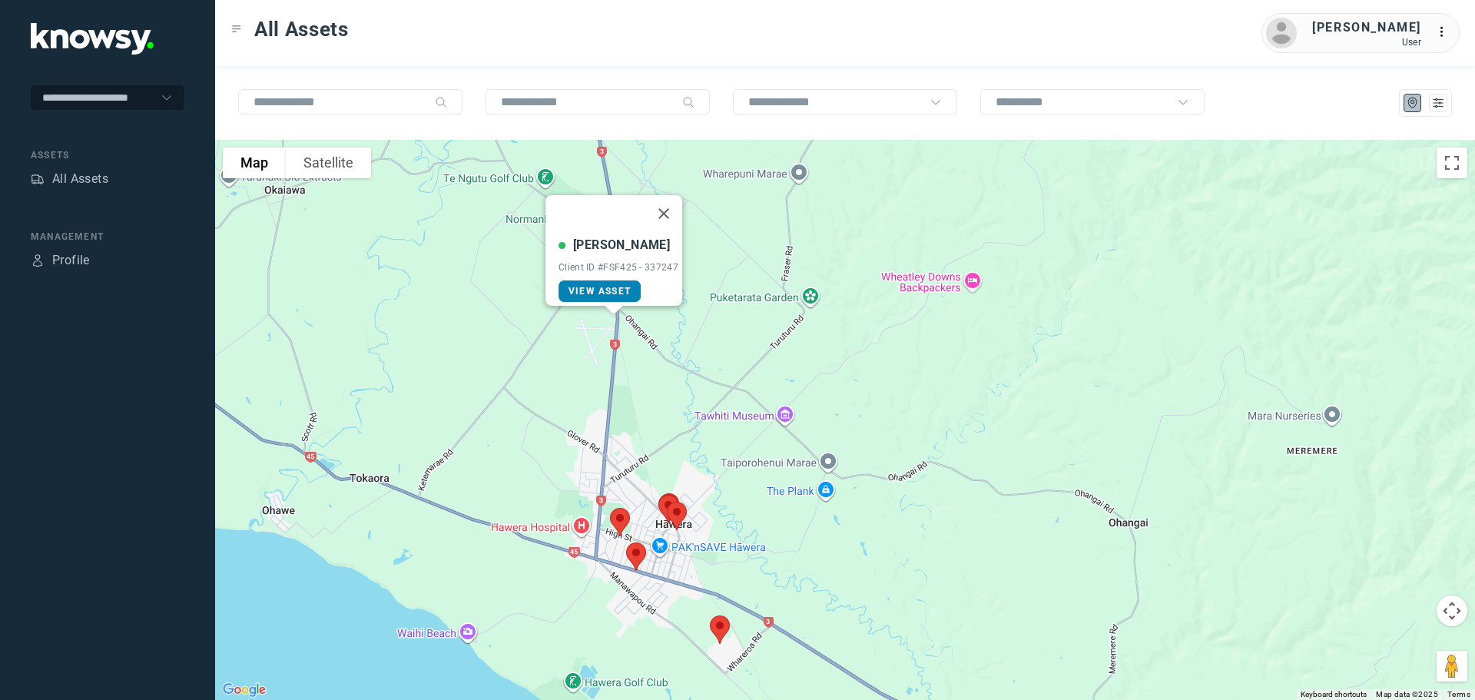
click at [608, 286] on span "View Asset" at bounding box center [599, 291] width 62 height 11
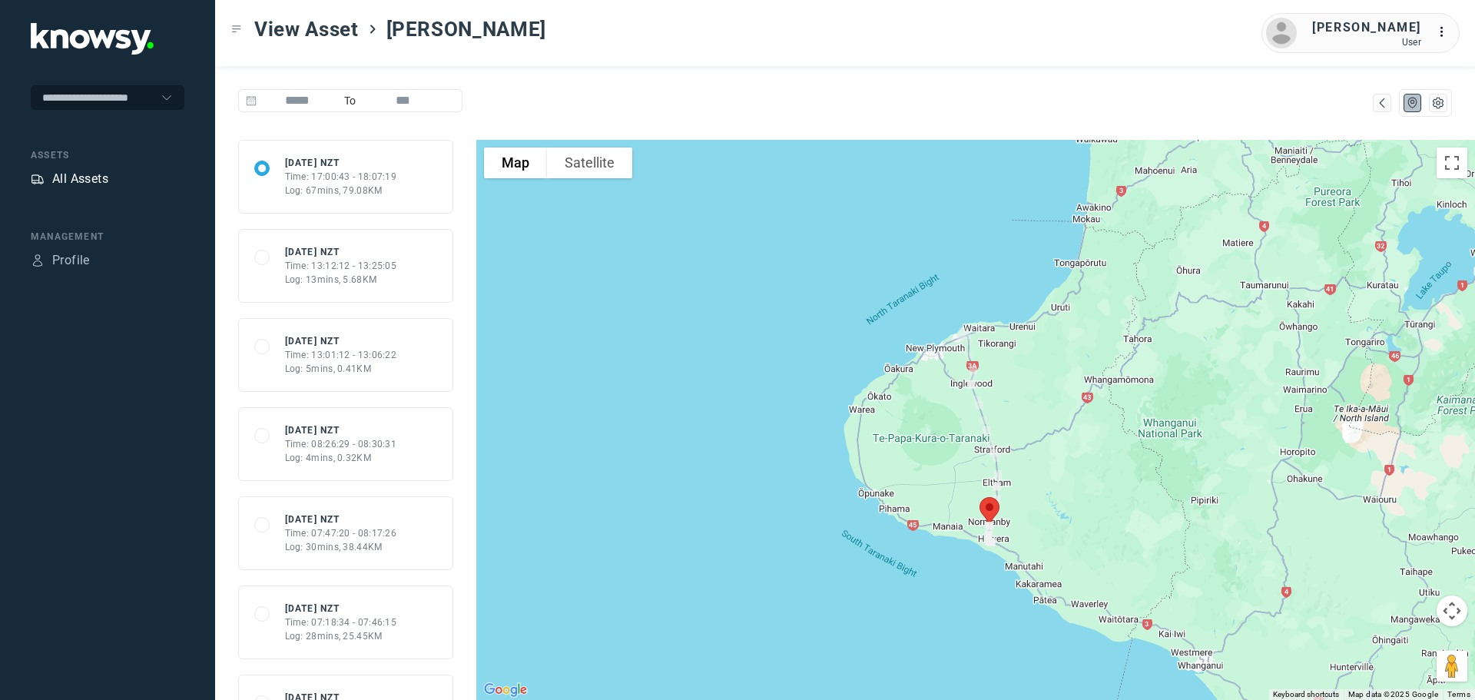
click at [91, 176] on div "All Assets" at bounding box center [80, 179] width 56 height 18
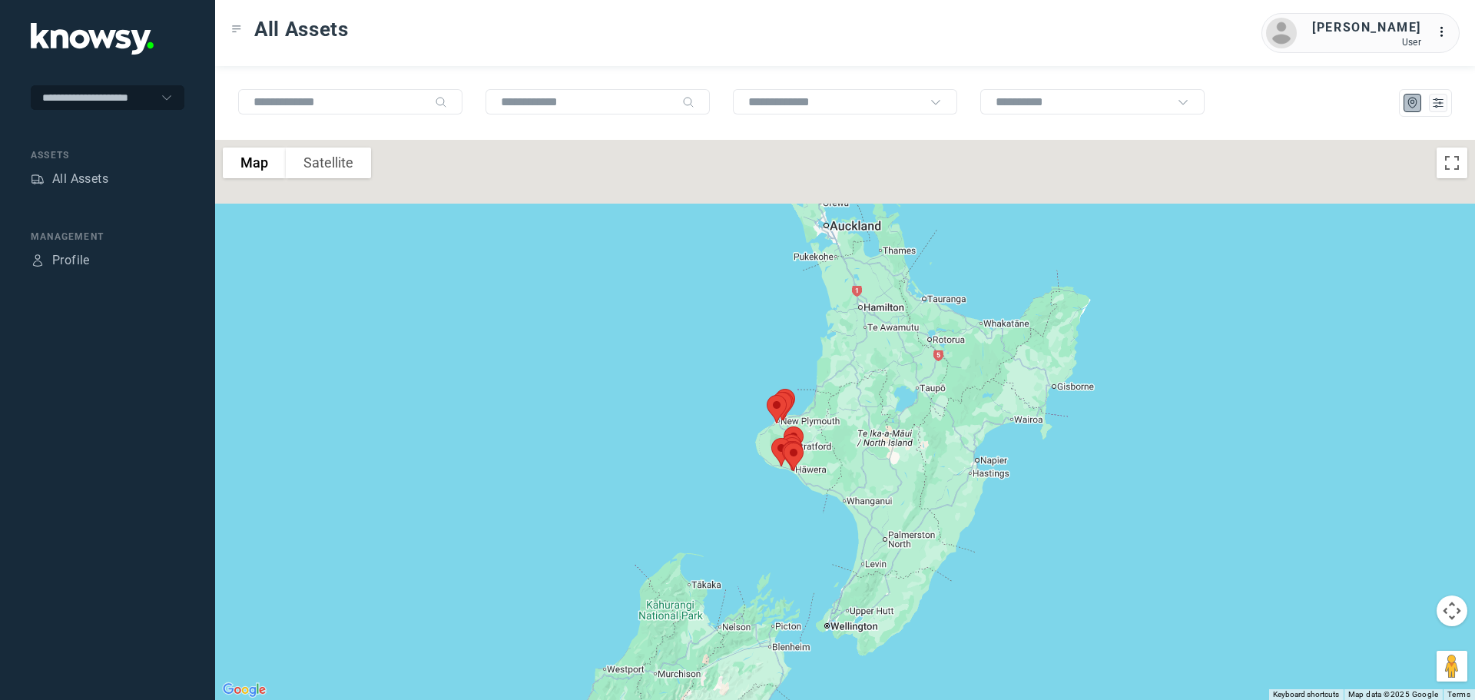
drag, startPoint x: 952, startPoint y: 348, endPoint x: 816, endPoint y: 490, distance: 196.7
click at [816, 490] on div at bounding box center [845, 420] width 1260 height 560
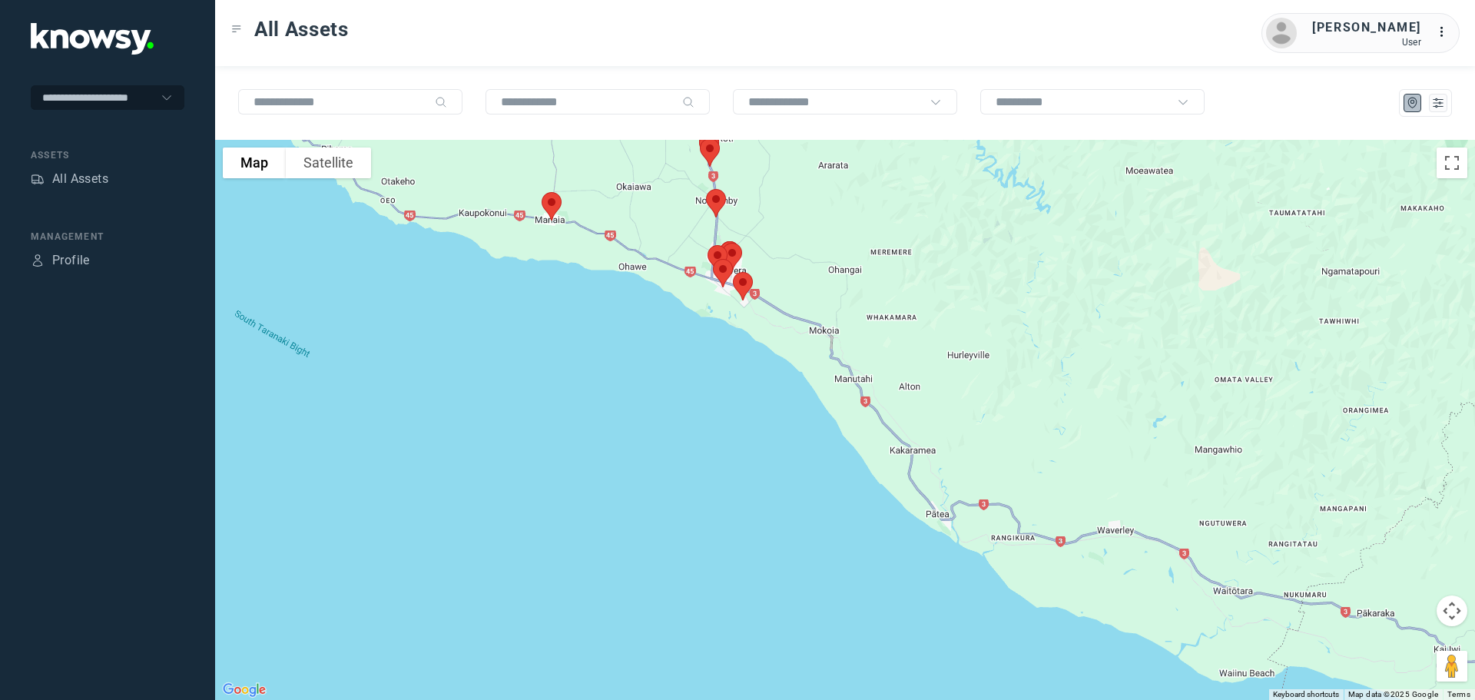
drag, startPoint x: 695, startPoint y: 400, endPoint x: 1025, endPoint y: 348, distance: 334.4
click at [1025, 348] on div at bounding box center [845, 420] width 1260 height 560
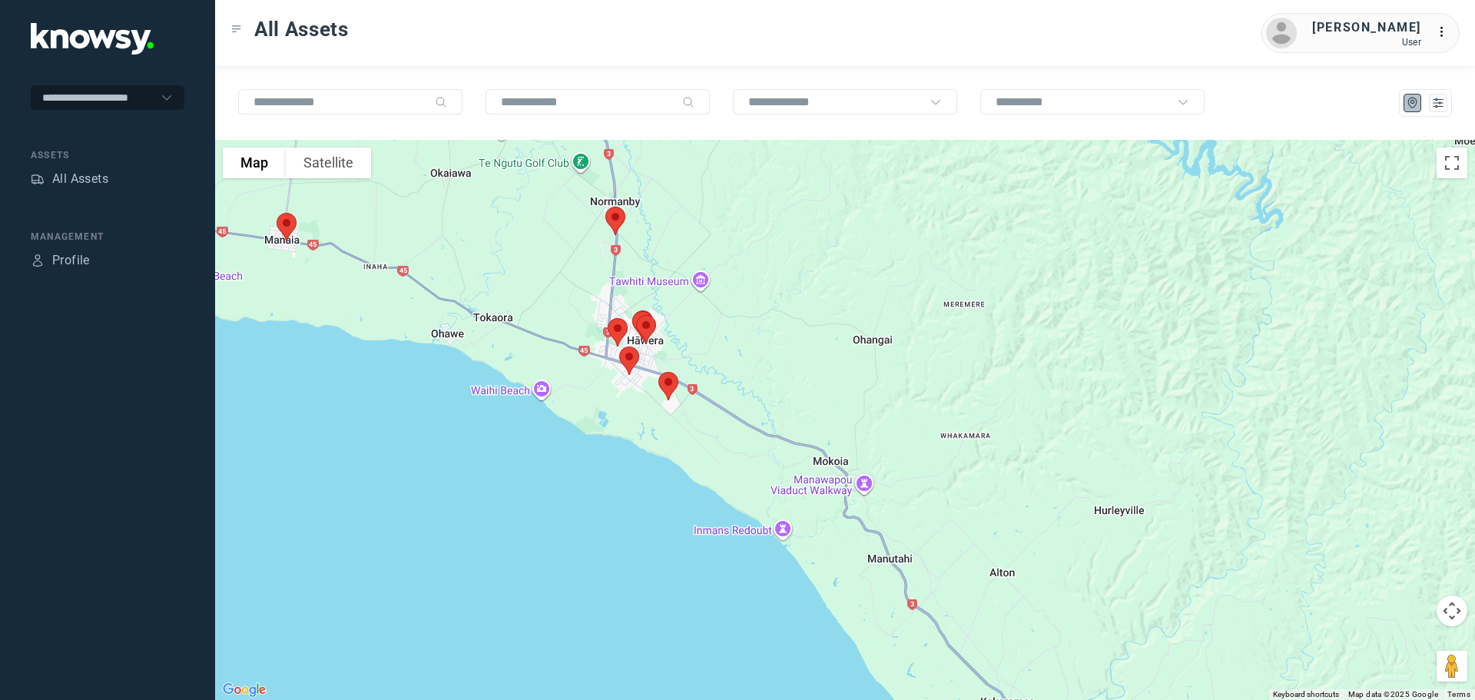
drag, startPoint x: 663, startPoint y: 333, endPoint x: 696, endPoint y: 465, distance: 136.2
click at [696, 465] on div at bounding box center [845, 420] width 1260 height 560
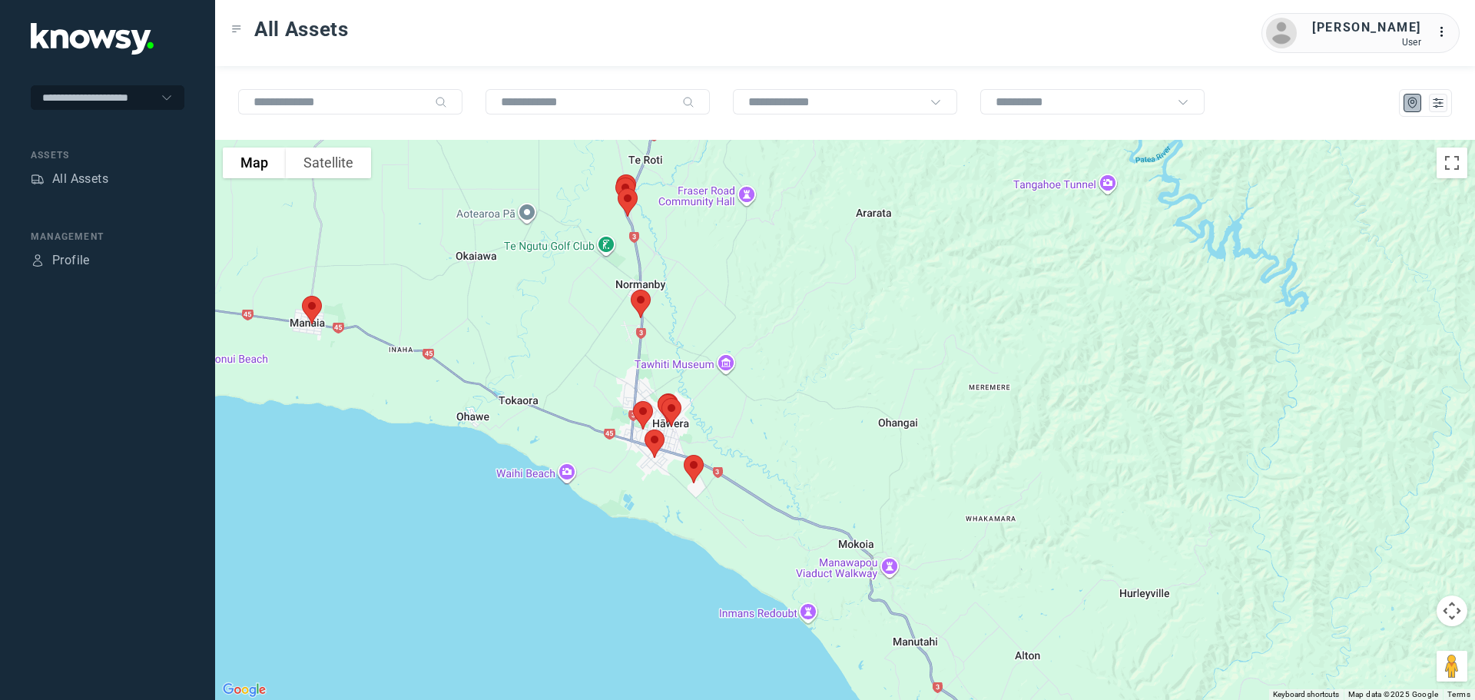
click at [700, 461] on img at bounding box center [694, 469] width 32 height 41
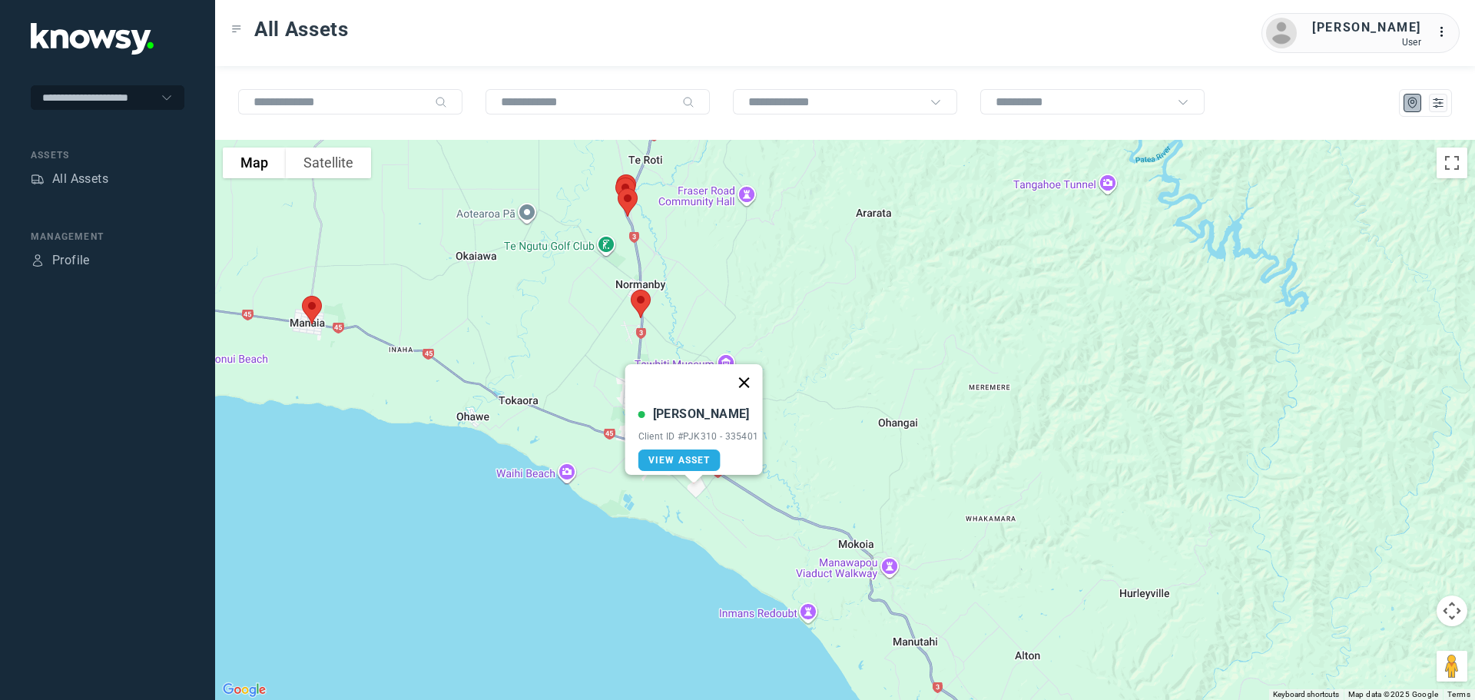
click at [744, 369] on button "Close" at bounding box center [743, 382] width 37 height 37
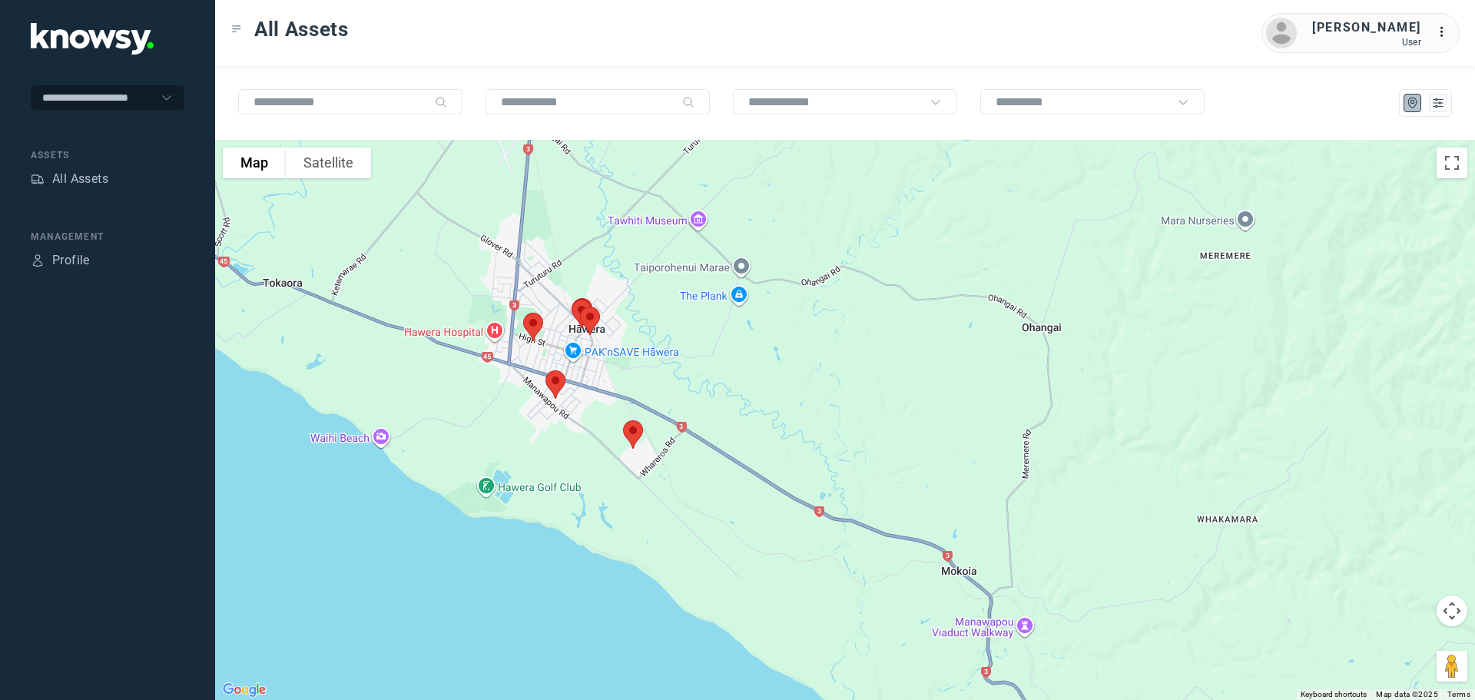
click at [556, 380] on img at bounding box center [555, 384] width 32 height 41
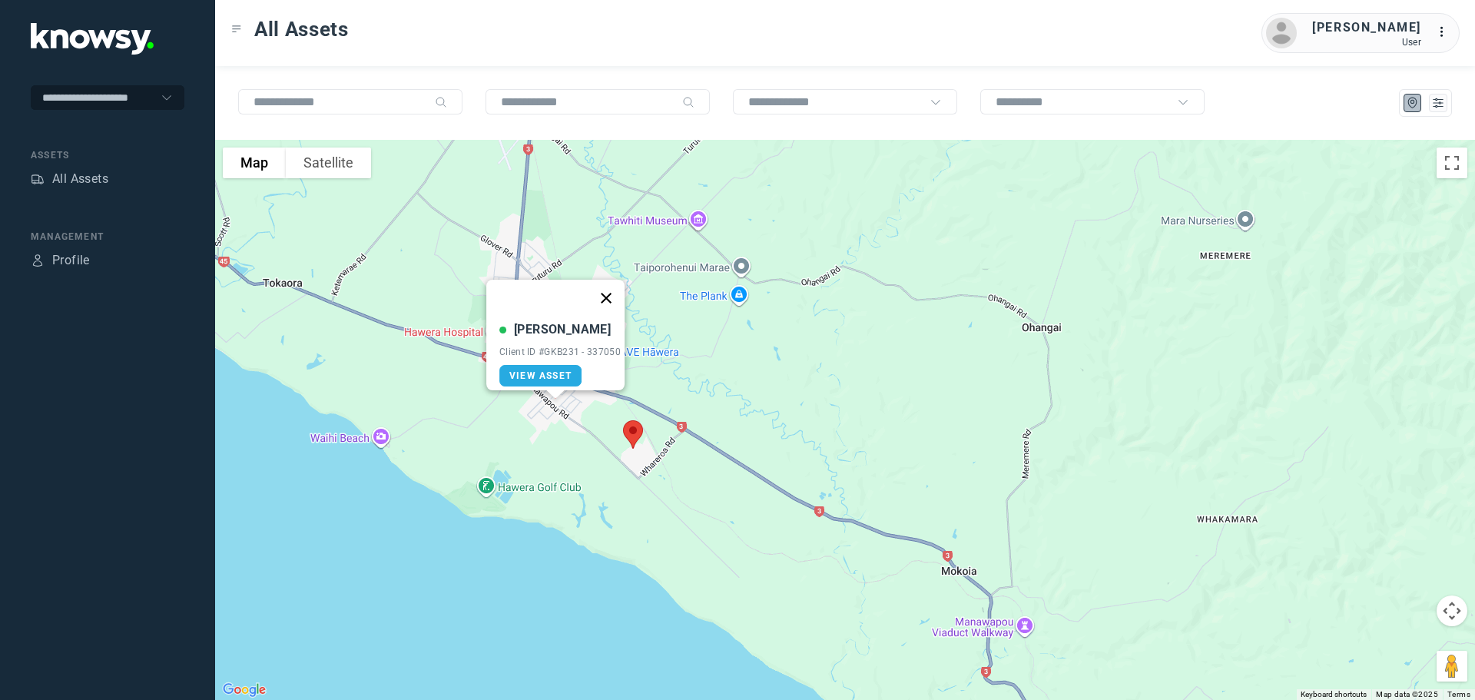
click at [615, 290] on button "Close" at bounding box center [606, 298] width 37 height 37
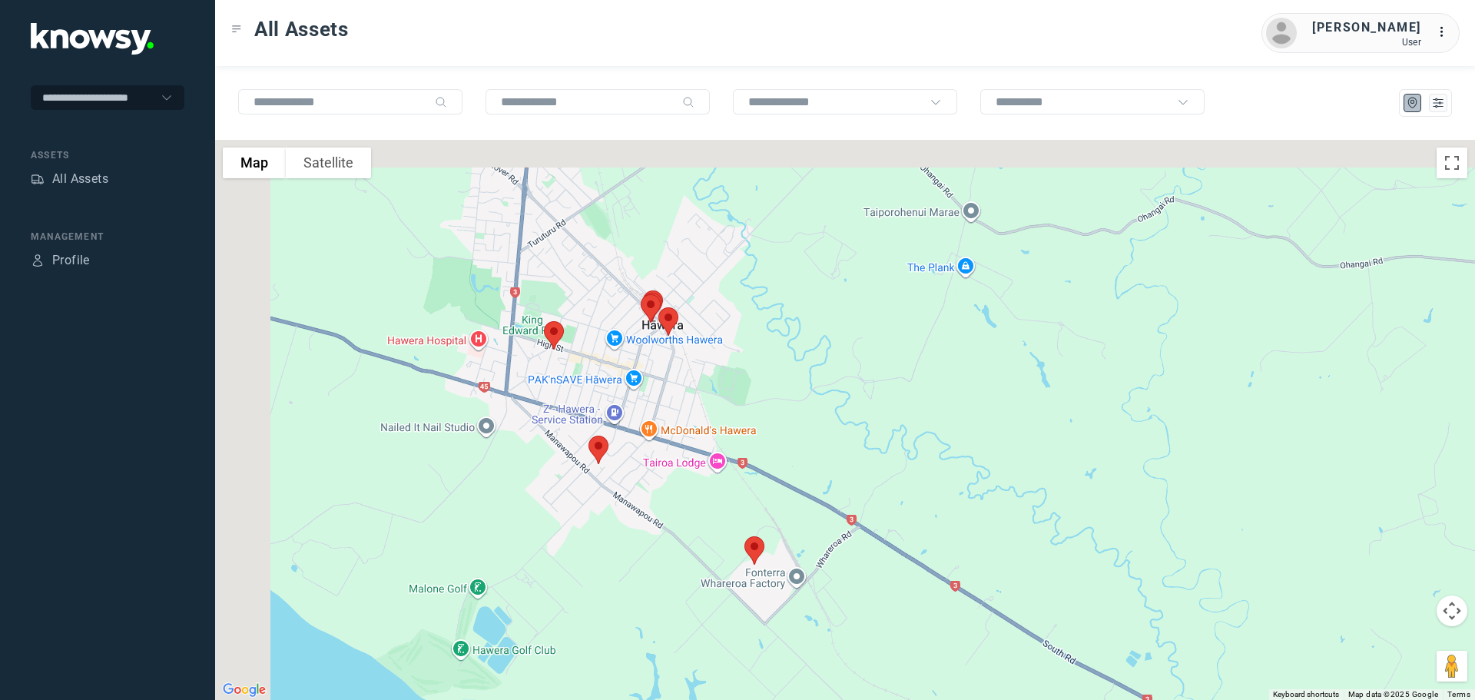
drag, startPoint x: 584, startPoint y: 353, endPoint x: 715, endPoint y: 403, distance: 140.8
click at [715, 403] on div at bounding box center [845, 420] width 1260 height 560
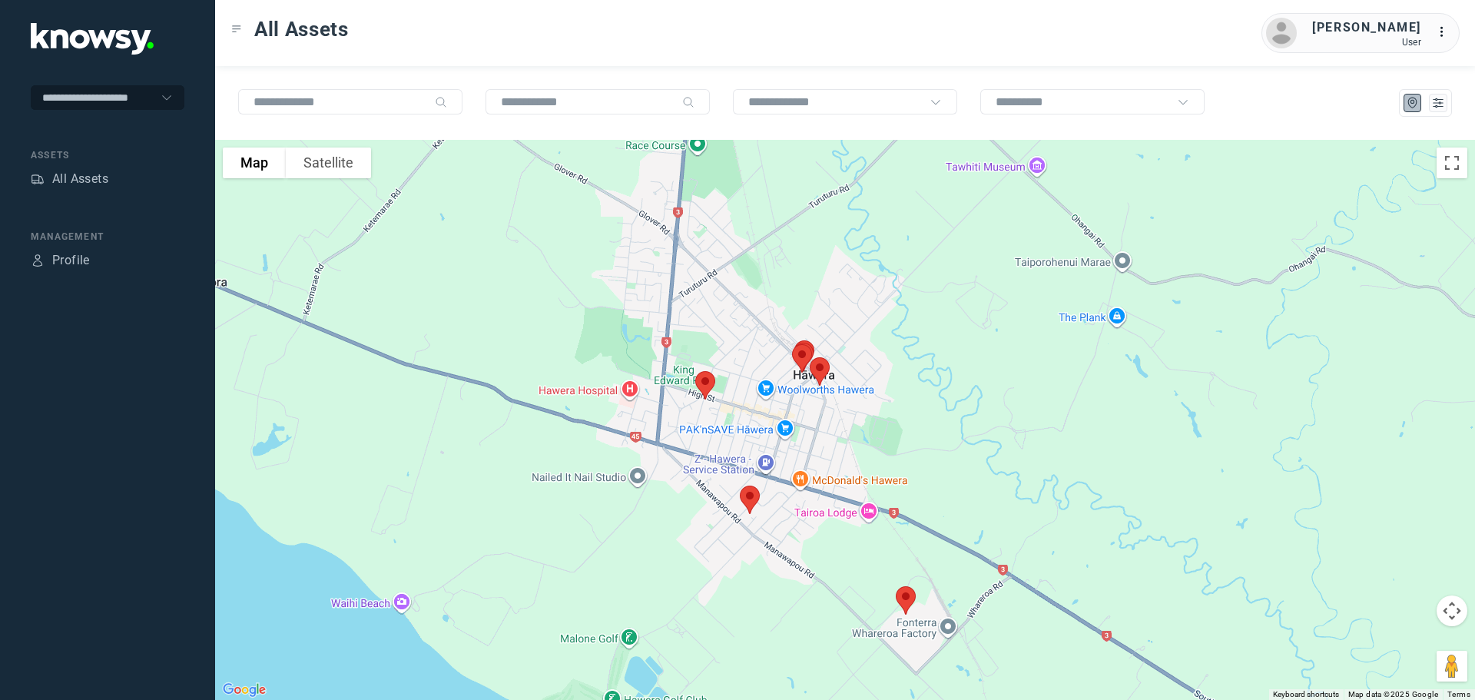
click at [698, 376] on img at bounding box center [705, 385] width 32 height 41
click at [754, 289] on button "Close" at bounding box center [754, 298] width 37 height 37
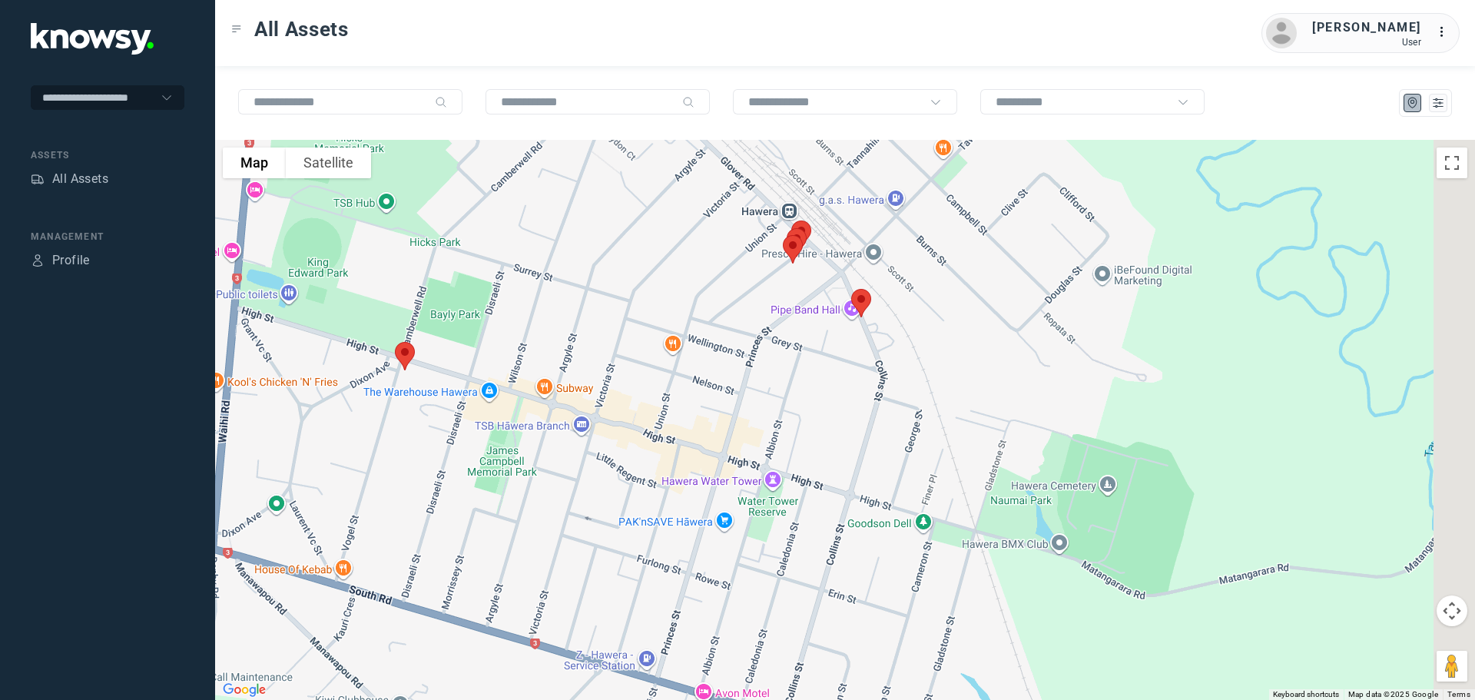
drag, startPoint x: 867, startPoint y: 325, endPoint x: 727, endPoint y: 300, distance: 142.8
click at [727, 300] on div at bounding box center [845, 420] width 1260 height 560
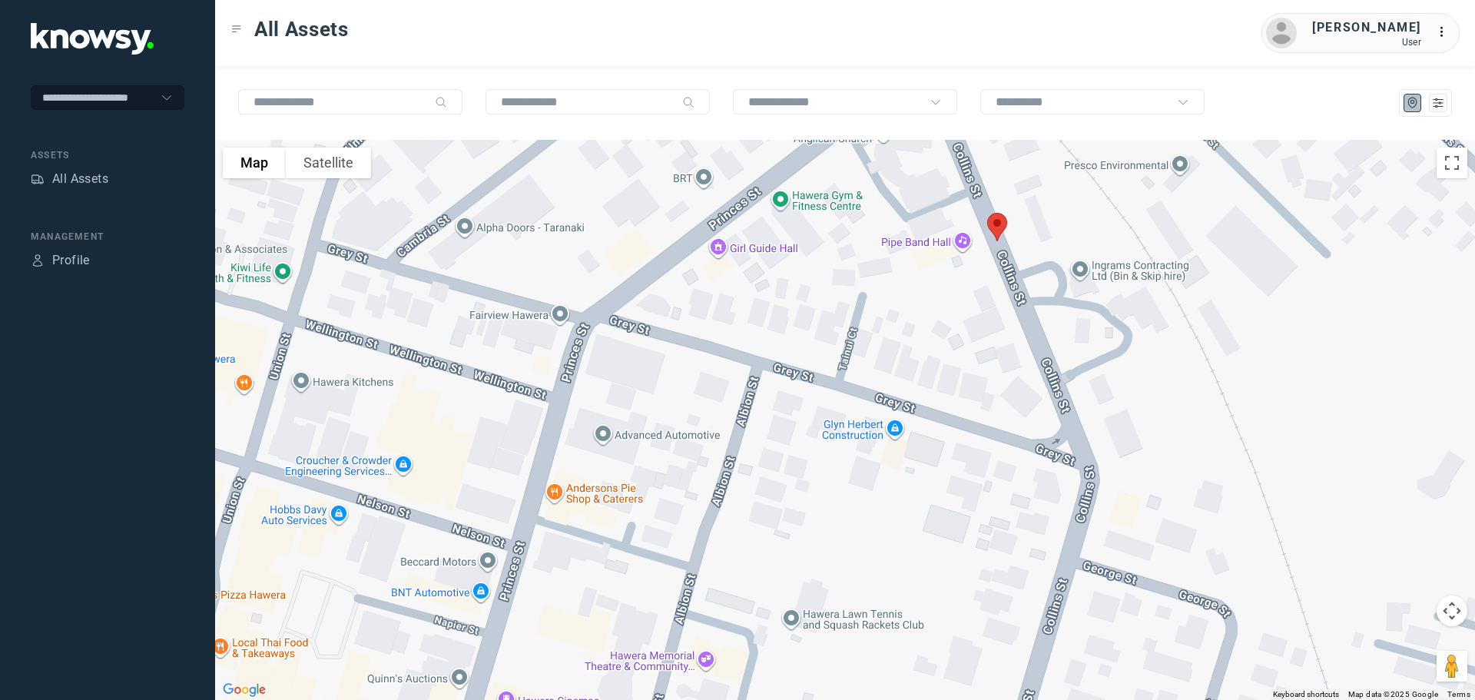
click at [991, 225] on img at bounding box center [997, 227] width 32 height 41
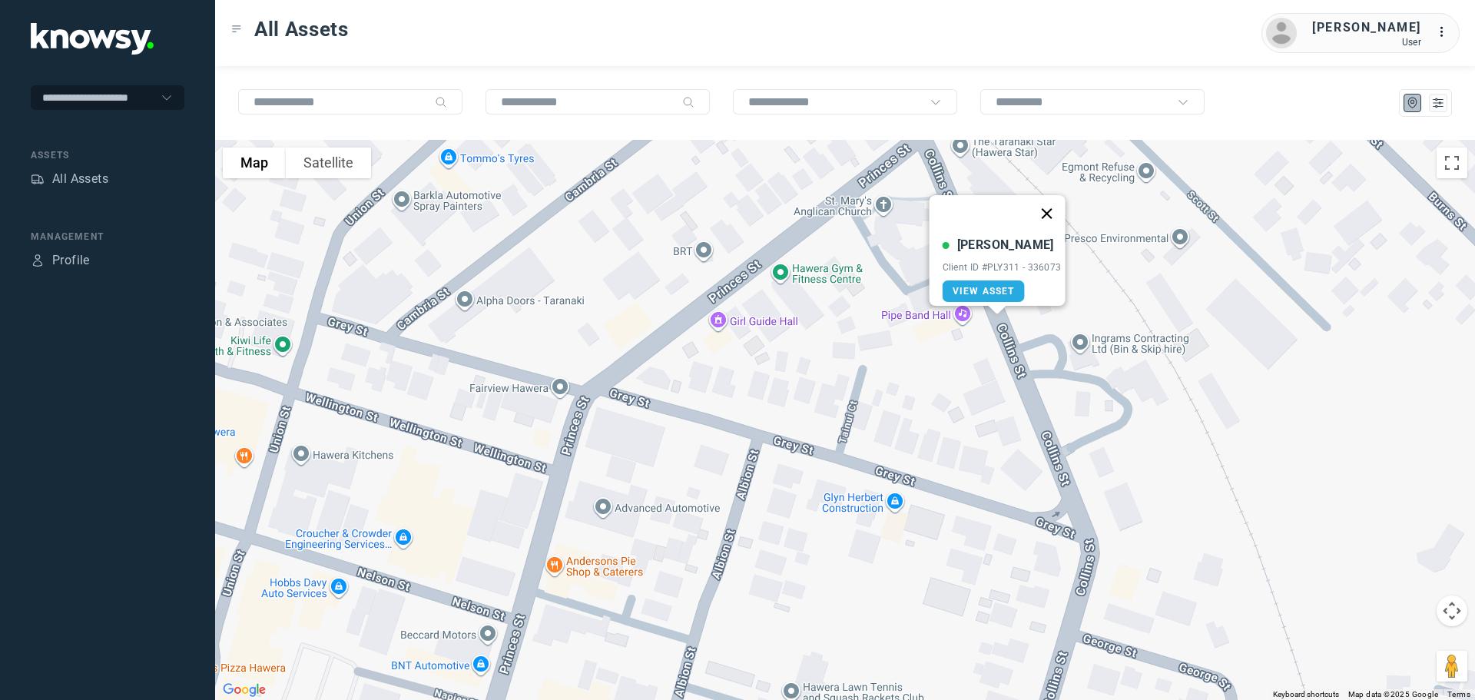
click at [1052, 198] on button "Close" at bounding box center [1046, 213] width 37 height 37
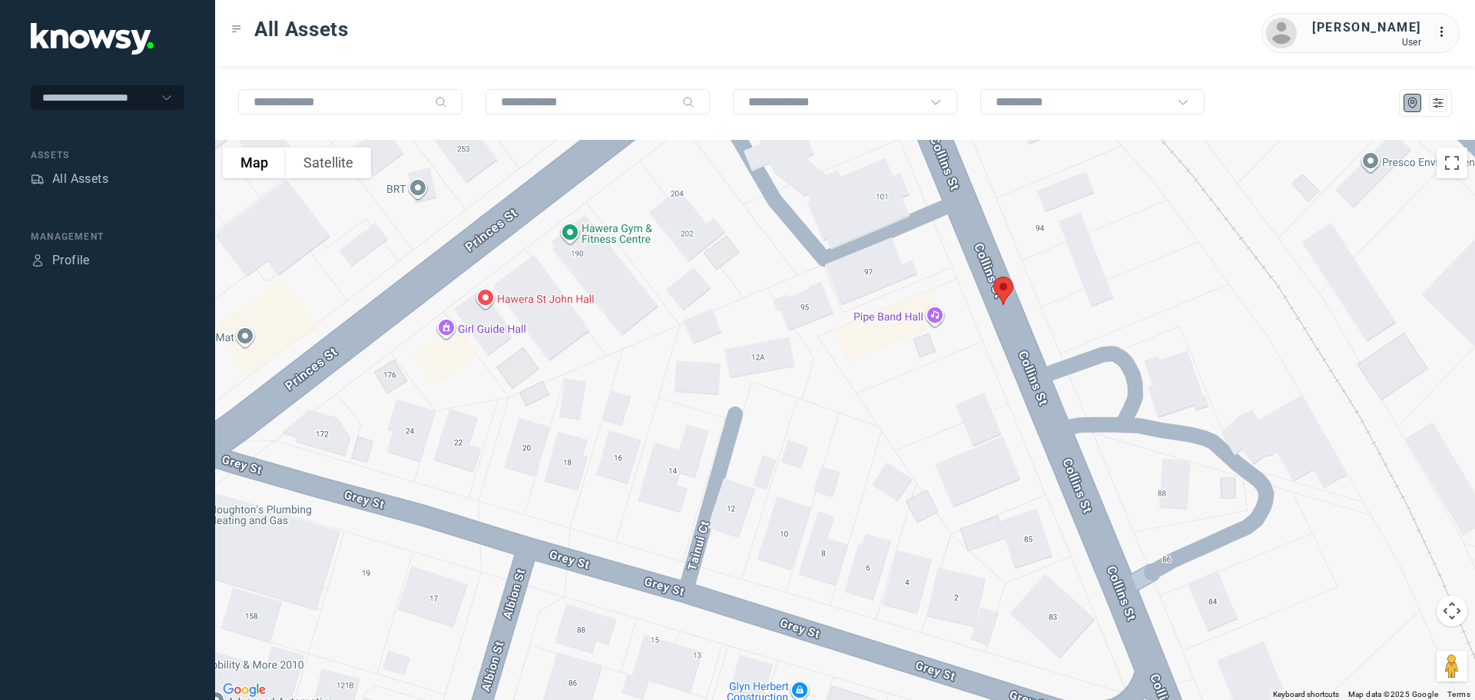
click at [1003, 287] on img at bounding box center [1003, 290] width 32 height 41
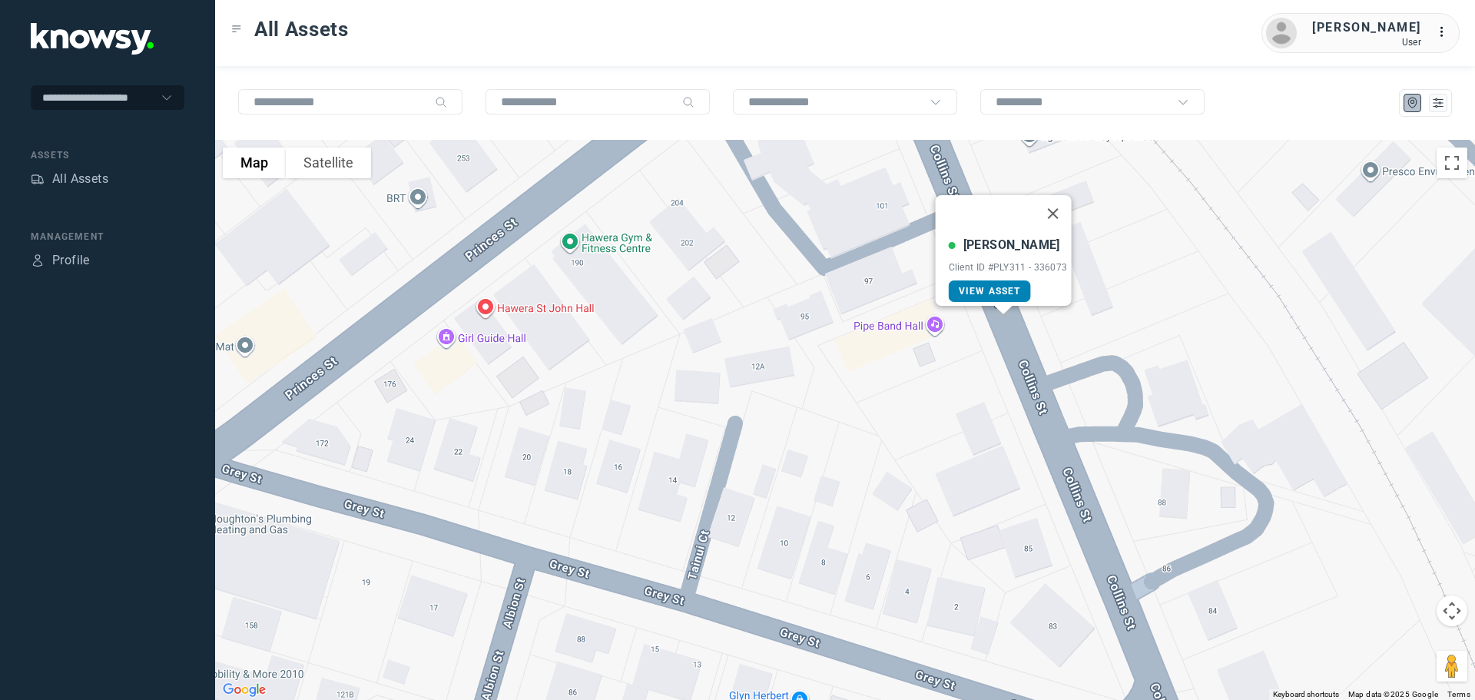
click at [1002, 286] on span "View Asset" at bounding box center [990, 291] width 62 height 11
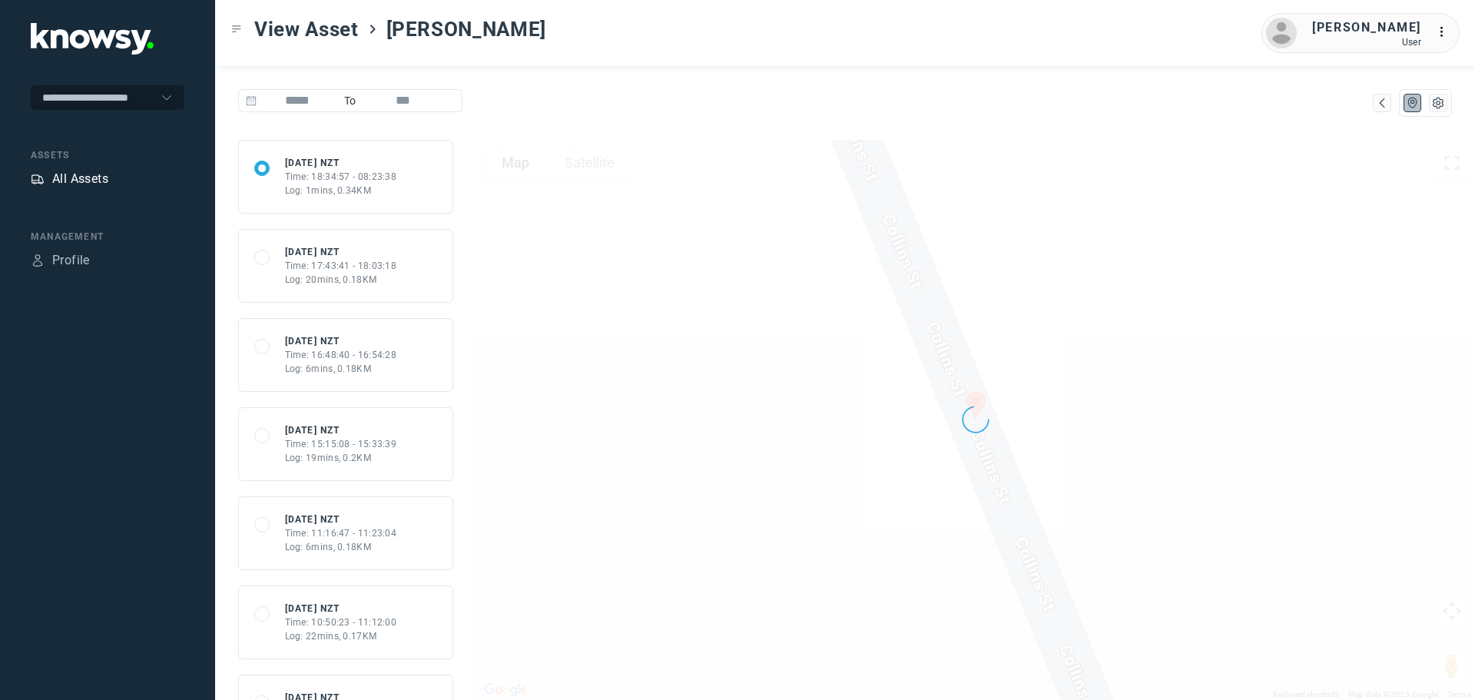
click at [84, 178] on div "All Assets" at bounding box center [80, 179] width 56 height 18
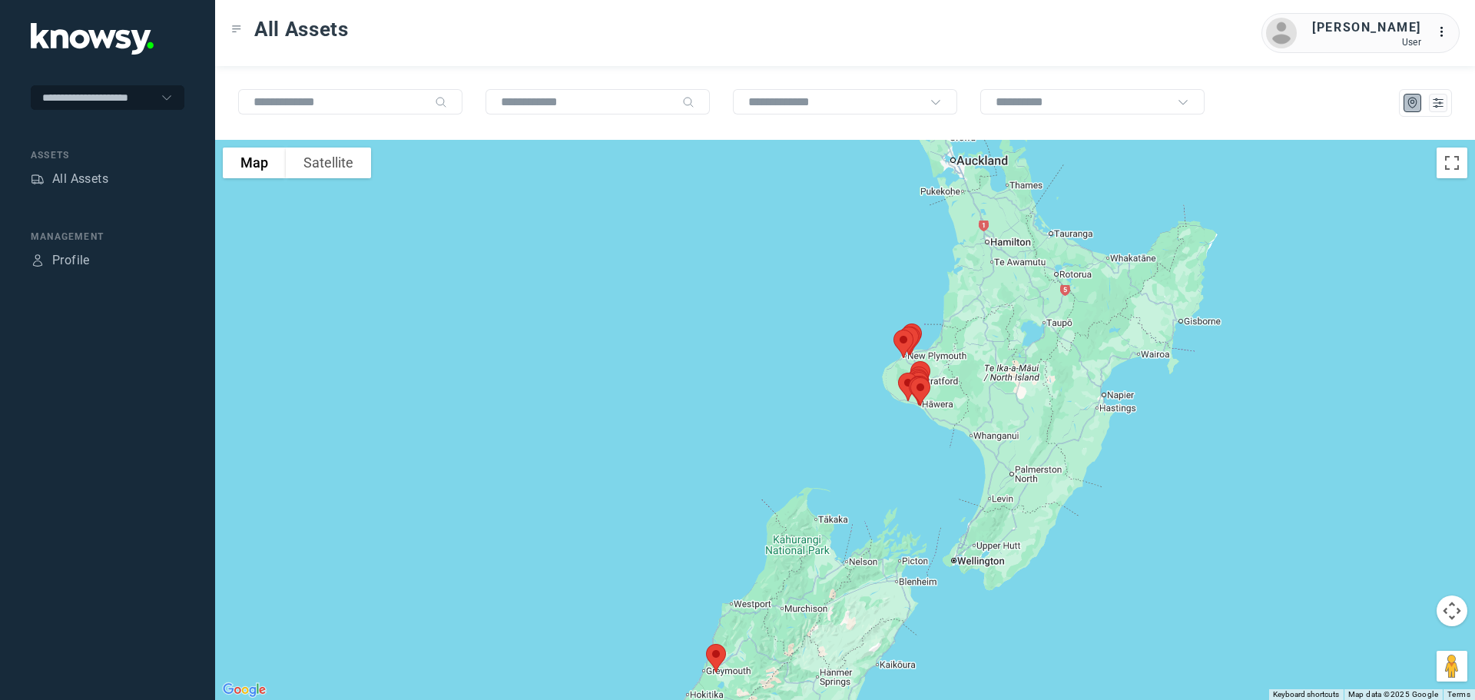
drag, startPoint x: 948, startPoint y: 254, endPoint x: 898, endPoint y: 404, distance: 157.9
click at [898, 361] on img at bounding box center [909, 340] width 32 height 41
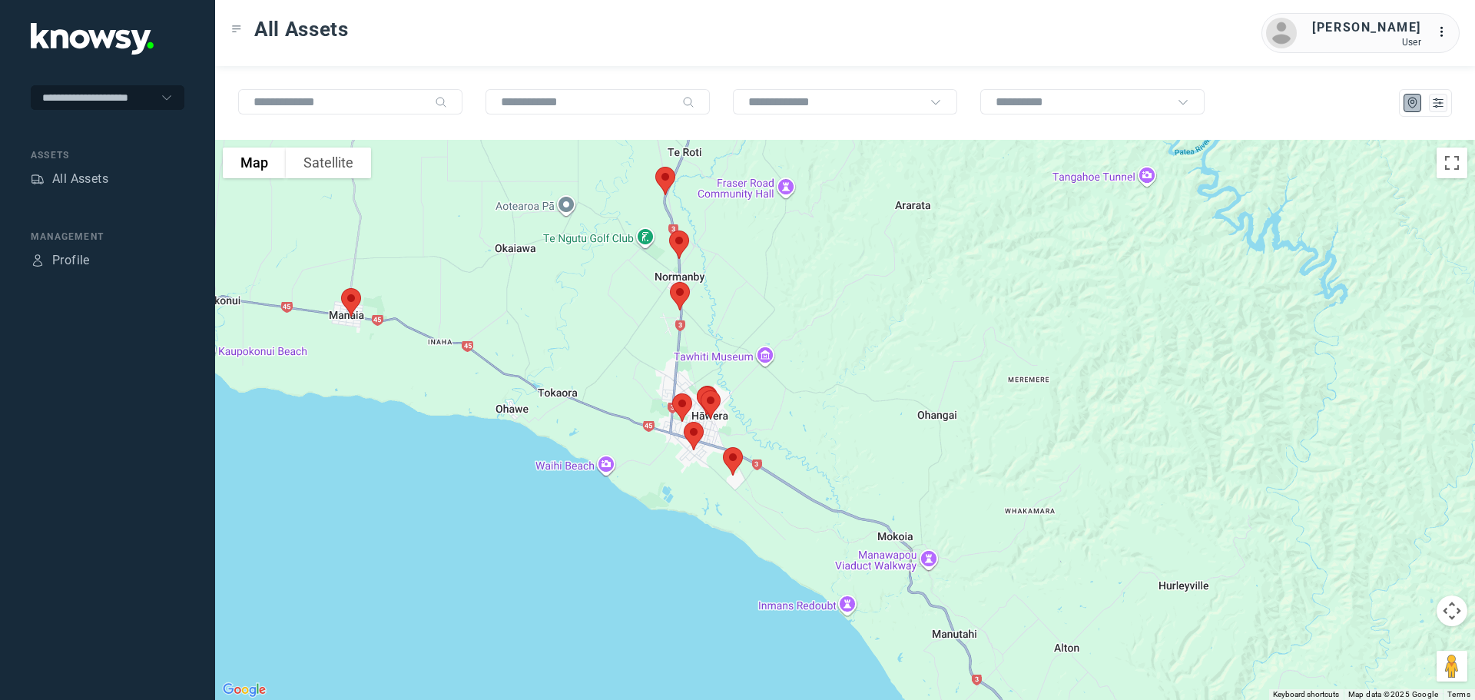
drag, startPoint x: 821, startPoint y: 553, endPoint x: 912, endPoint y: 222, distance: 343.3
click at [913, 214] on div at bounding box center [845, 420] width 1260 height 560
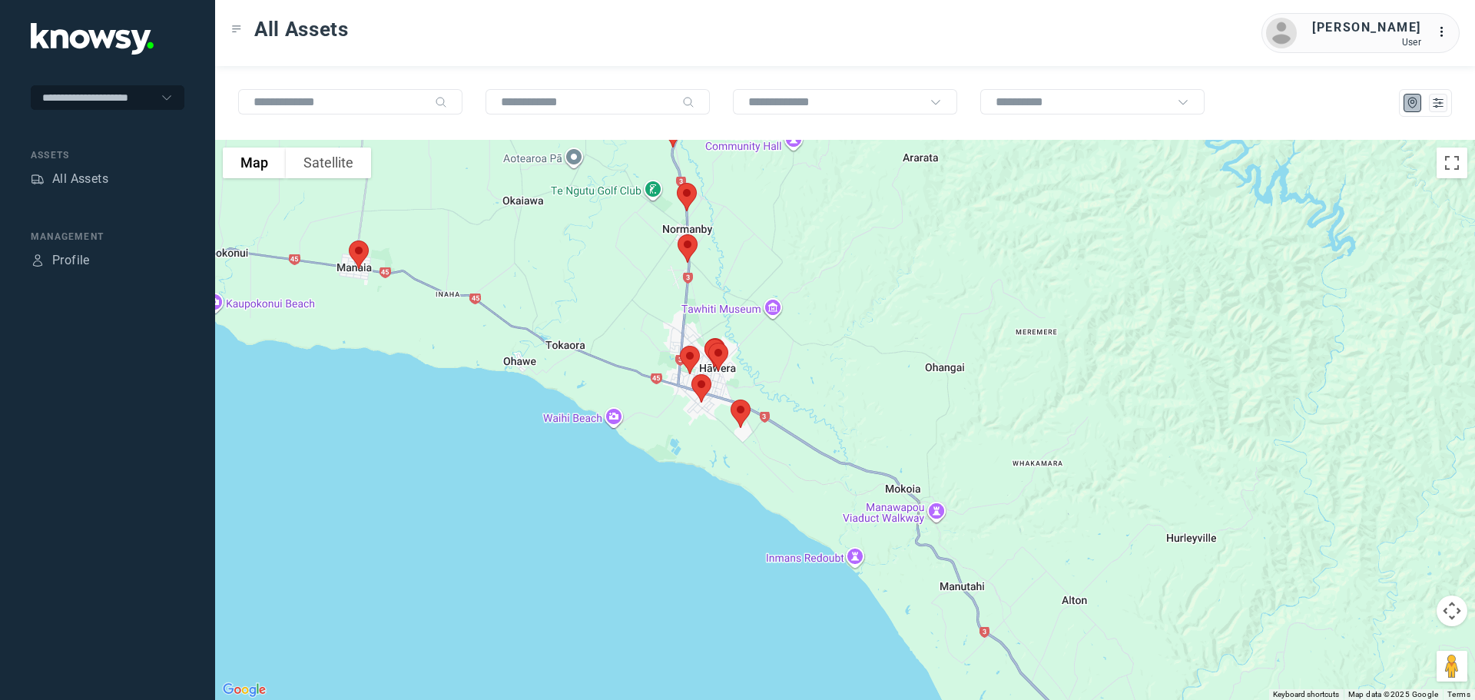
drag, startPoint x: 915, startPoint y: 263, endPoint x: 915, endPoint y: 237, distance: 25.3
click at [915, 238] on div at bounding box center [845, 420] width 1260 height 560
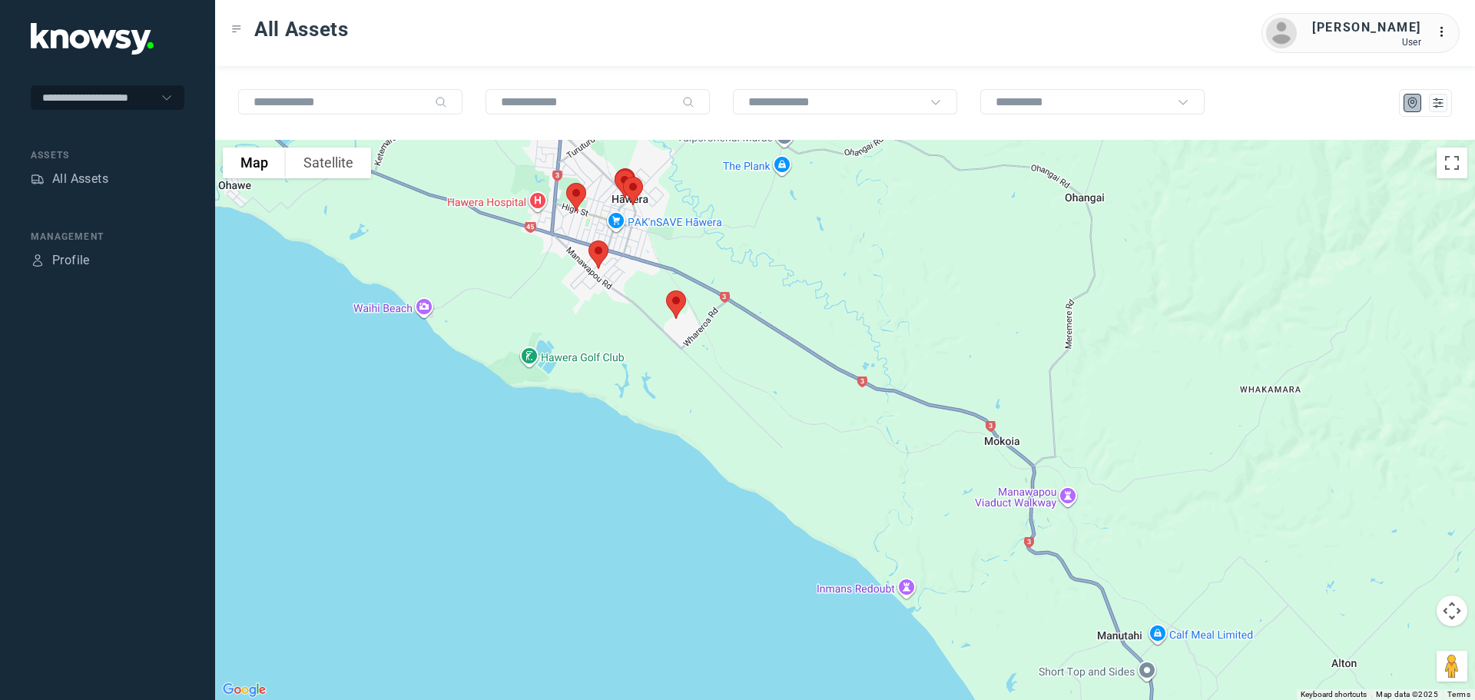
drag, startPoint x: 749, startPoint y: 218, endPoint x: 814, endPoint y: 352, distance: 148.8
click at [814, 343] on div at bounding box center [845, 420] width 1260 height 560
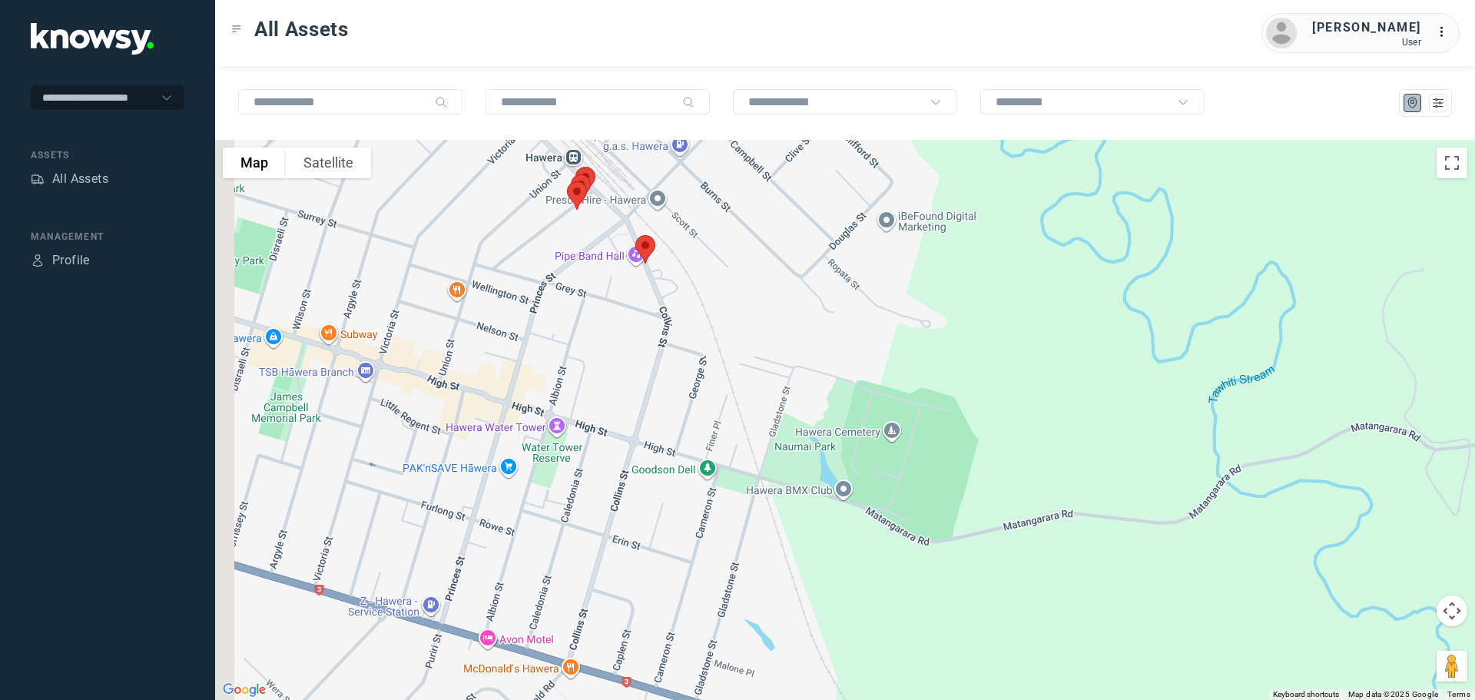
drag, startPoint x: 604, startPoint y: 326, endPoint x: 770, endPoint y: 313, distance: 167.3
click at [771, 311] on div at bounding box center [845, 420] width 1260 height 560
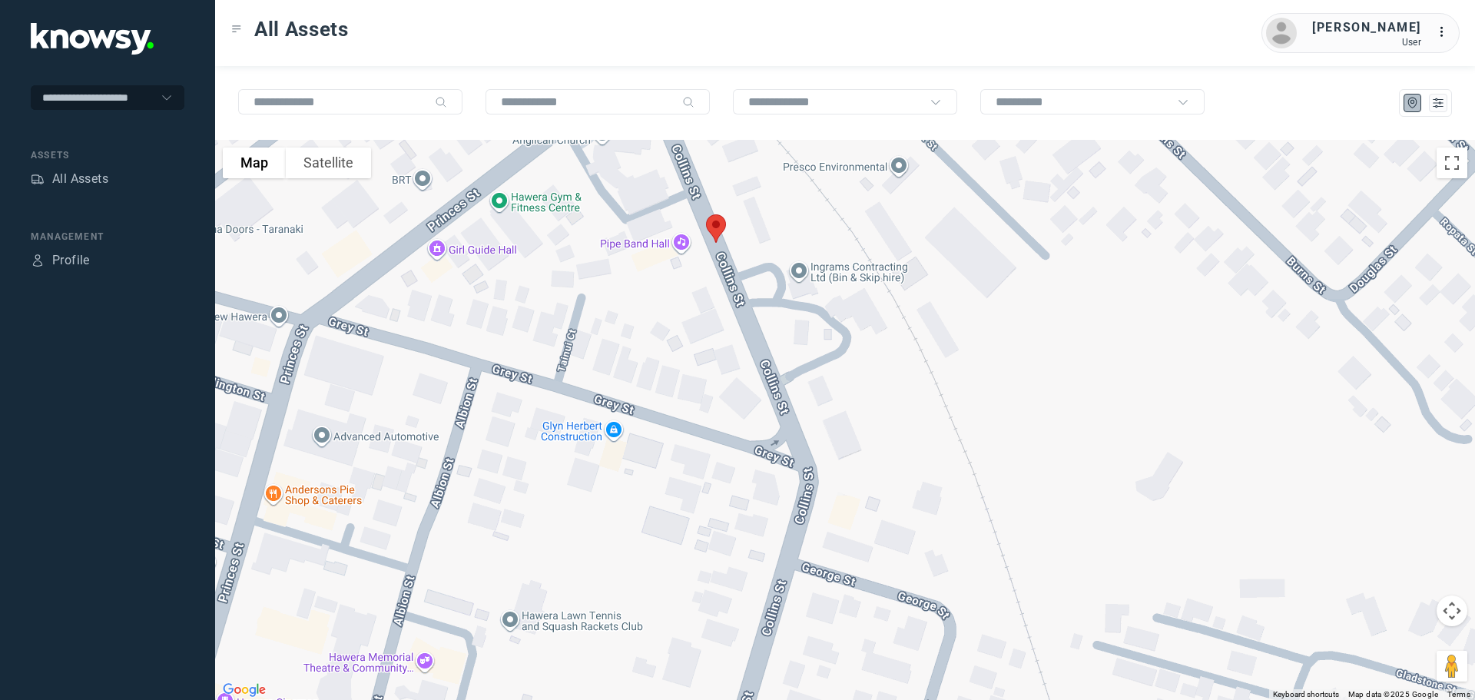
drag, startPoint x: 627, startPoint y: 228, endPoint x: 761, endPoint y: 300, distance: 152.2
click at [761, 300] on div at bounding box center [845, 420] width 1260 height 560
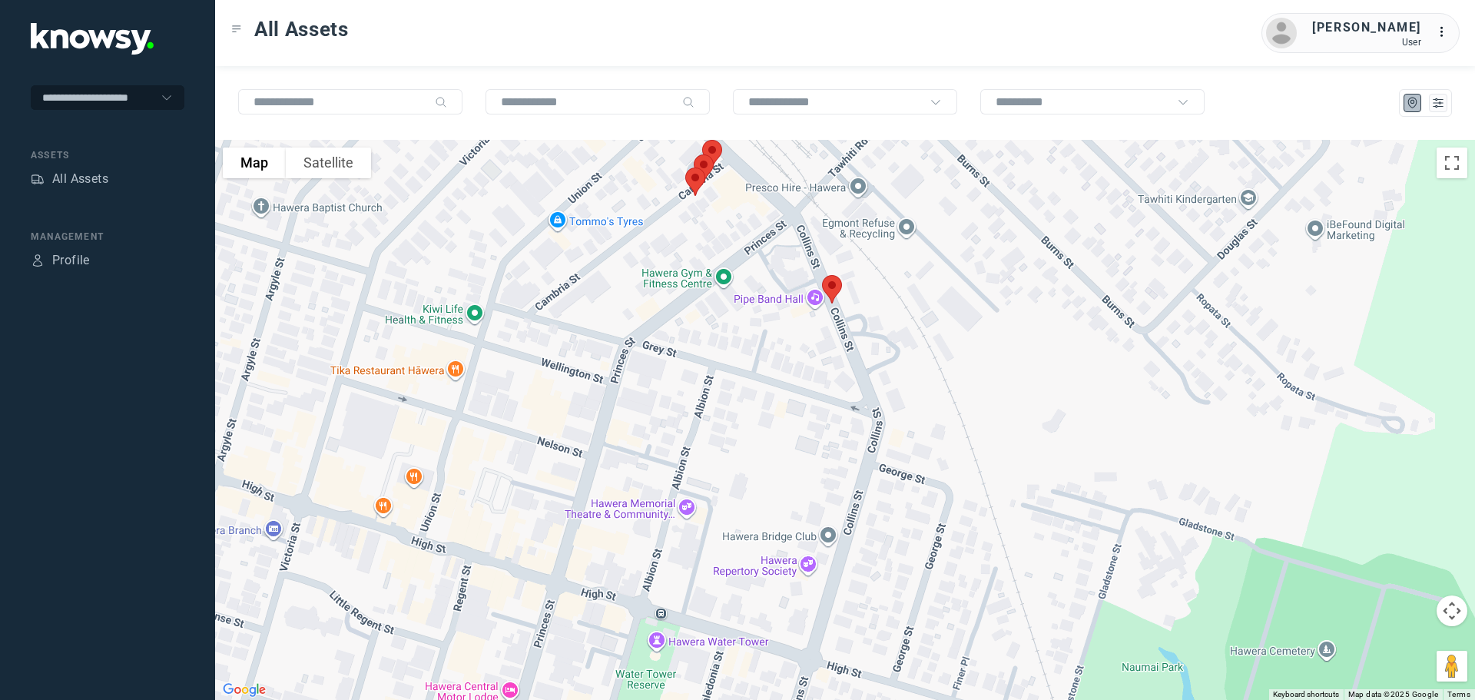
drag, startPoint x: 767, startPoint y: 225, endPoint x: 807, endPoint y: 308, distance: 92.4
click at [807, 307] on div at bounding box center [845, 420] width 1260 height 560
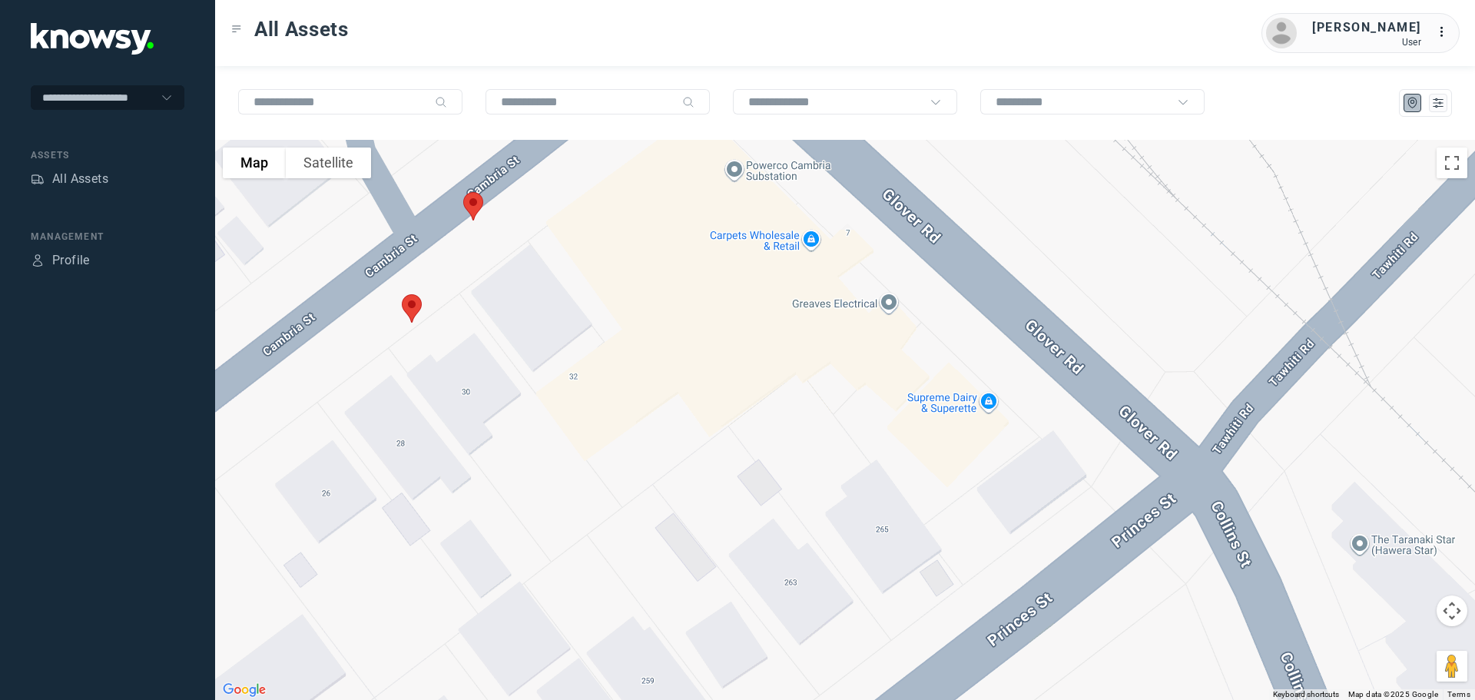
click at [416, 308] on img at bounding box center [412, 308] width 32 height 41
click at [413, 306] on img at bounding box center [412, 308] width 32 height 41
click at [470, 215] on button "Close" at bounding box center [461, 222] width 37 height 37
click at [478, 205] on img at bounding box center [473, 206] width 32 height 41
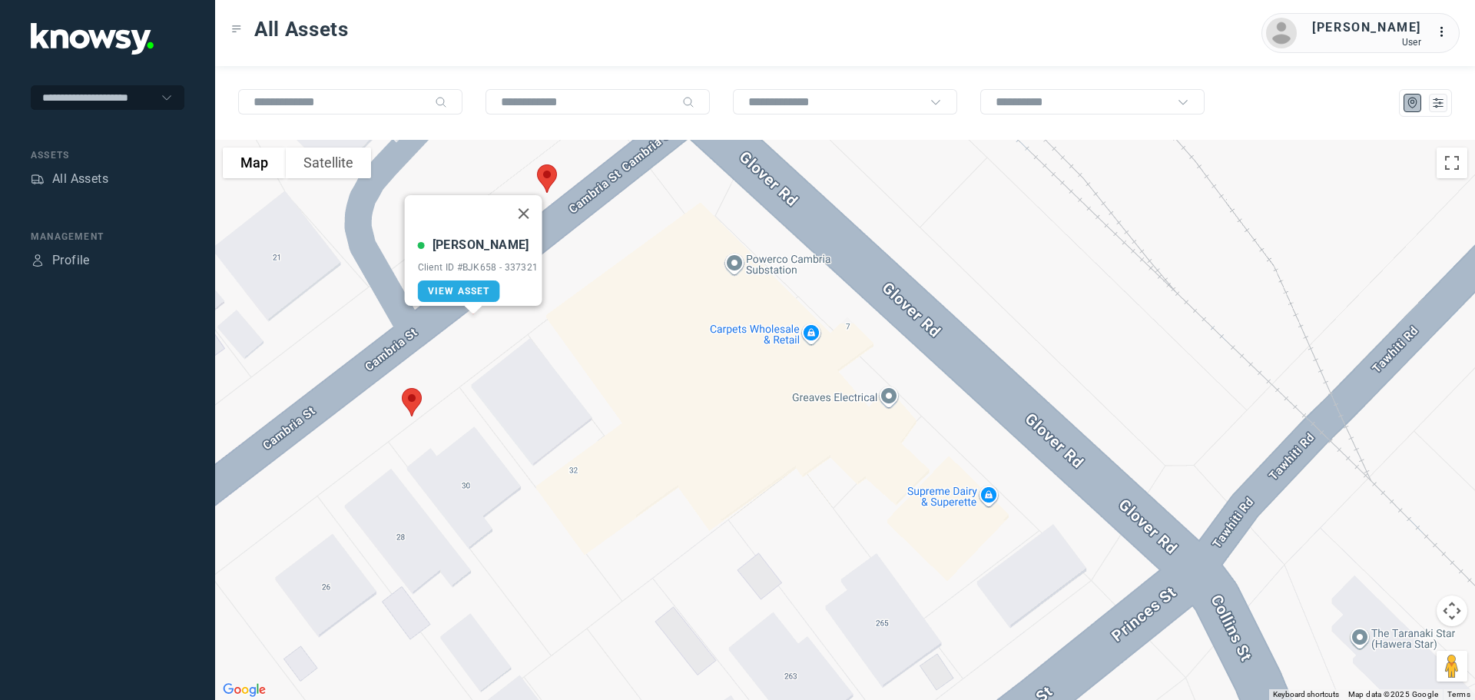
click at [546, 180] on img at bounding box center [547, 178] width 32 height 41
